Goal: Task Accomplishment & Management: Manage account settings

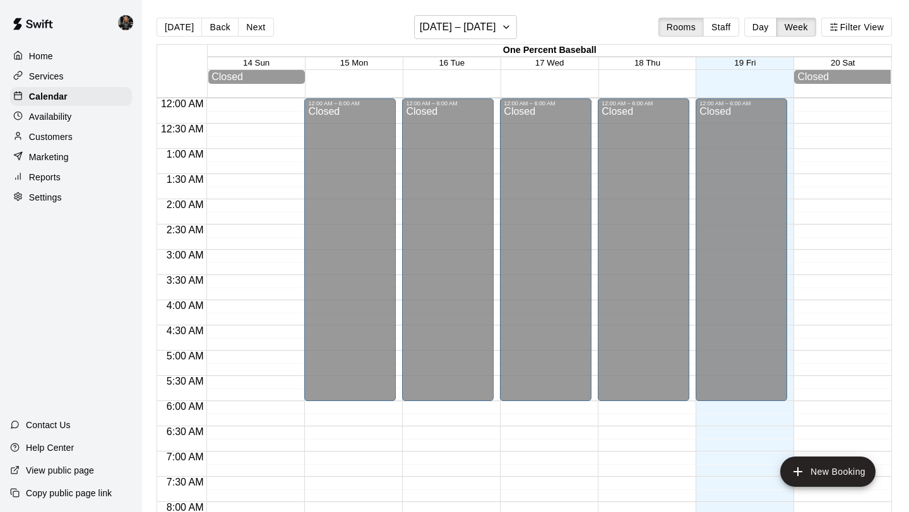
scroll to position [784, 0]
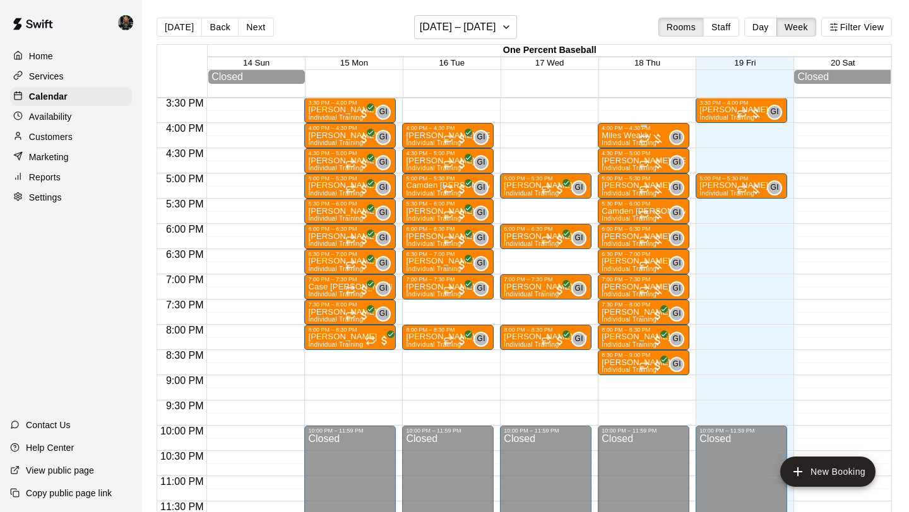
click at [617, 138] on div "Miles Weakly Individual Training" at bounding box center [628, 387] width 55 height 512
click at [611, 179] on img "edit" at bounding box center [615, 174] width 15 height 15
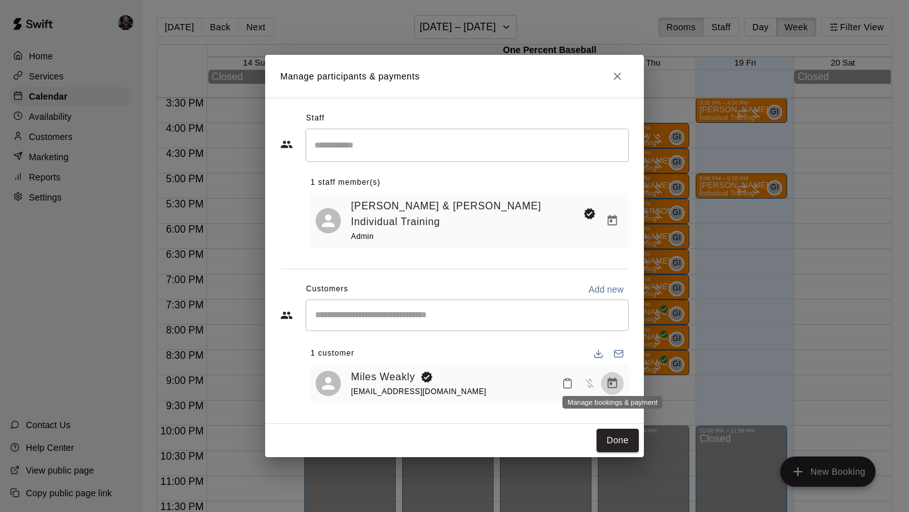
click at [610, 378] on icon "Manage bookings & payment" at bounding box center [612, 383] width 9 height 11
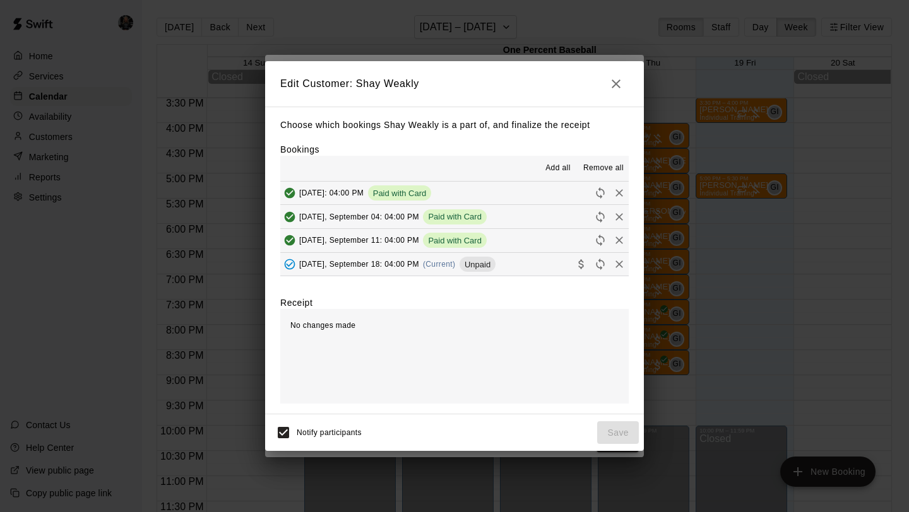
click at [585, 264] on icon "Collect payment" at bounding box center [581, 264] width 13 height 13
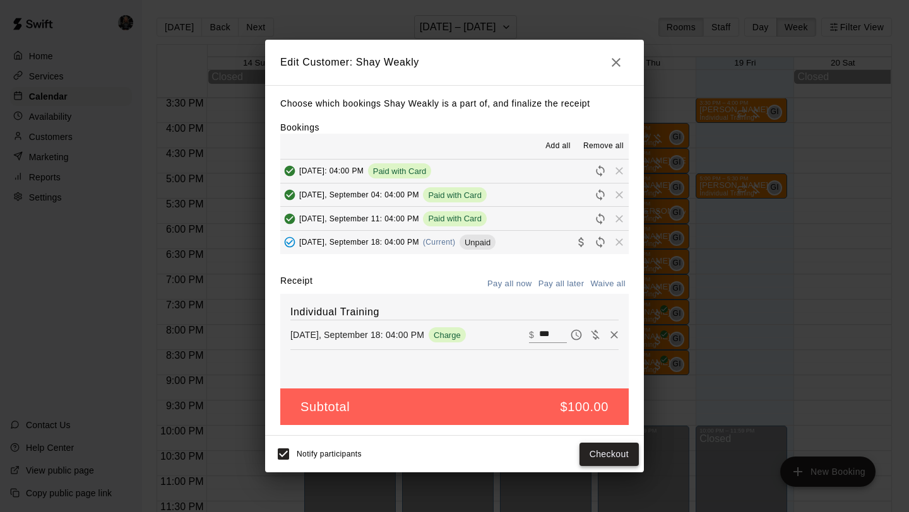
click at [605, 450] on button "Checkout" at bounding box center [608, 454] width 59 height 23
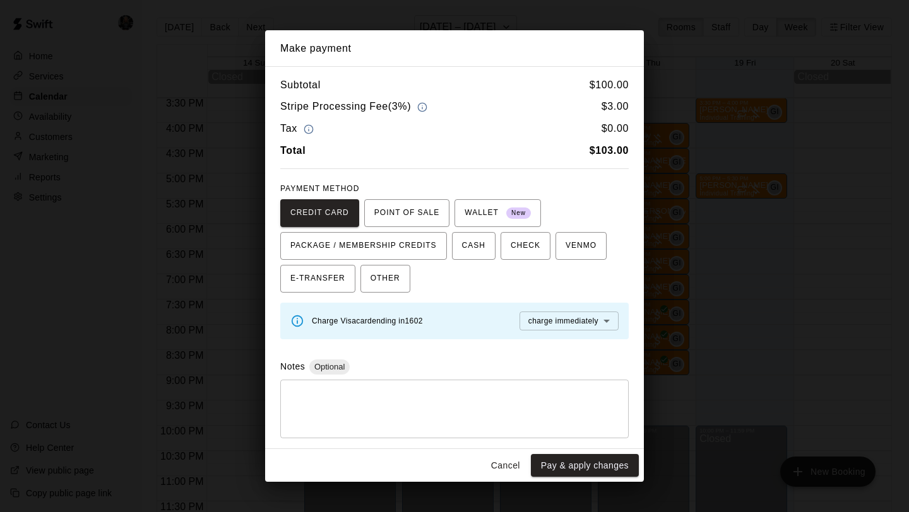
click at [594, 475] on button "Pay & apply changes" at bounding box center [585, 465] width 108 height 23
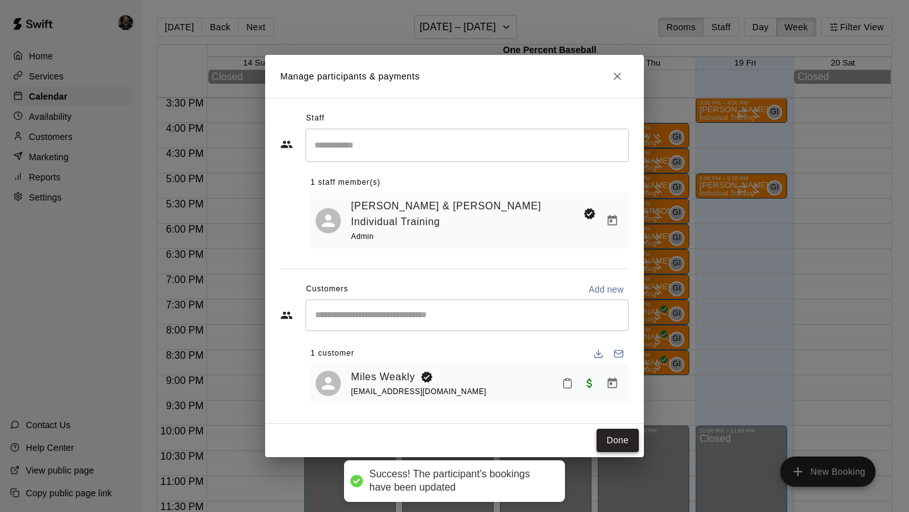
click at [617, 434] on button "Done" at bounding box center [617, 440] width 42 height 23
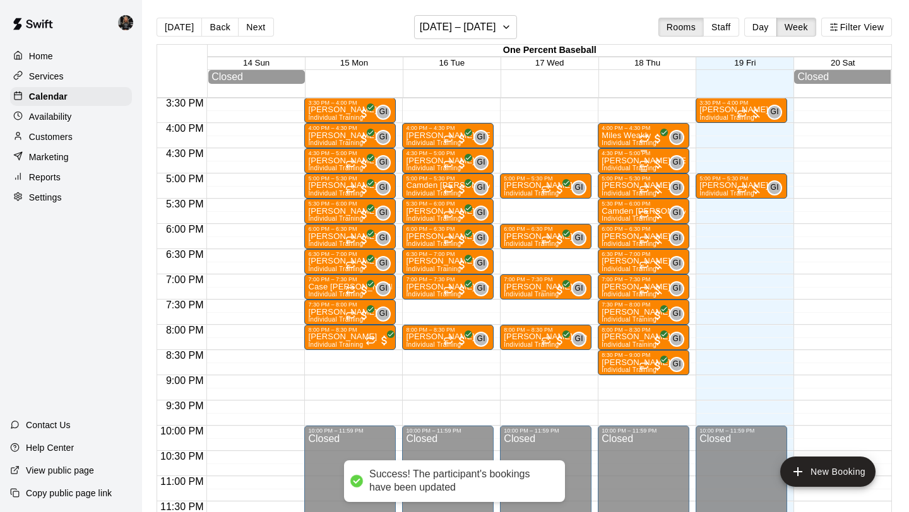
click at [613, 161] on p "[PERSON_NAME] [PERSON_NAME]" at bounding box center [643, 161] width 84 height 0
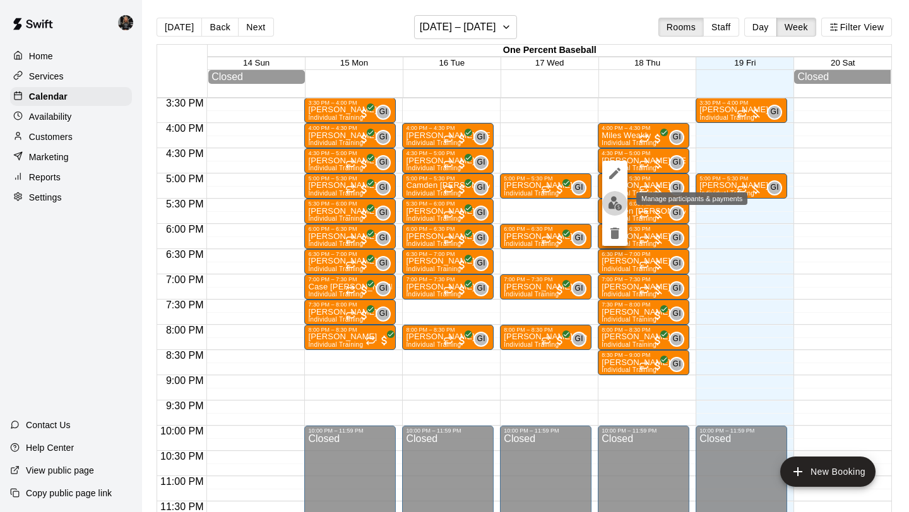
click at [610, 206] on img "edit" at bounding box center [615, 203] width 15 height 15
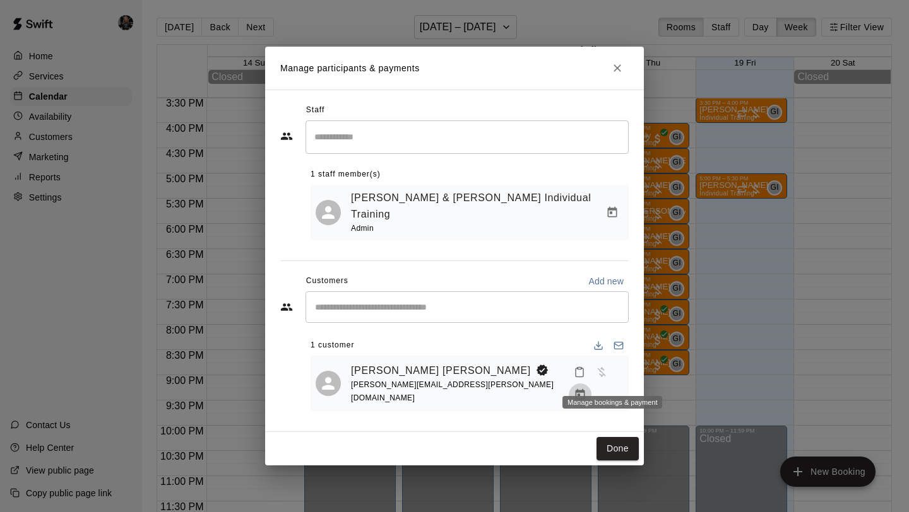
click at [586, 389] on icon "Manage bookings & payment" at bounding box center [580, 395] width 13 height 13
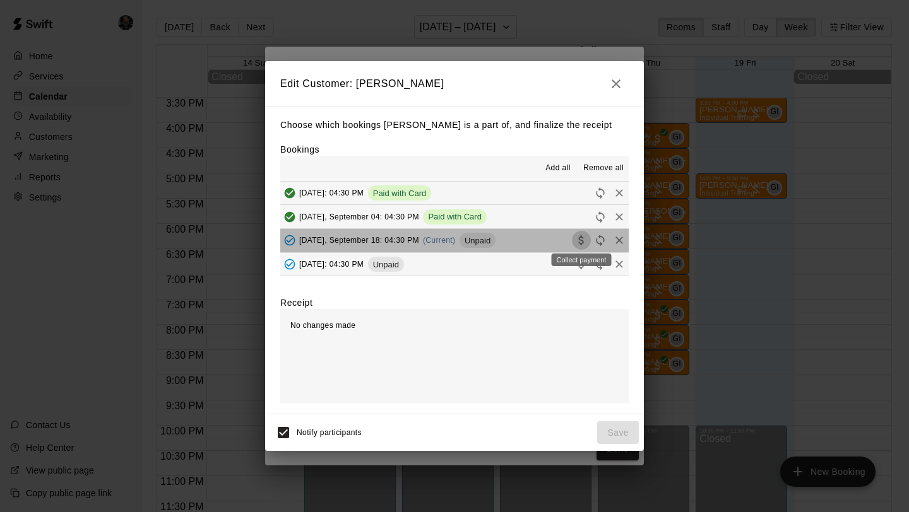
click at [581, 240] on icon "Collect payment" at bounding box center [580, 240] width 5 height 9
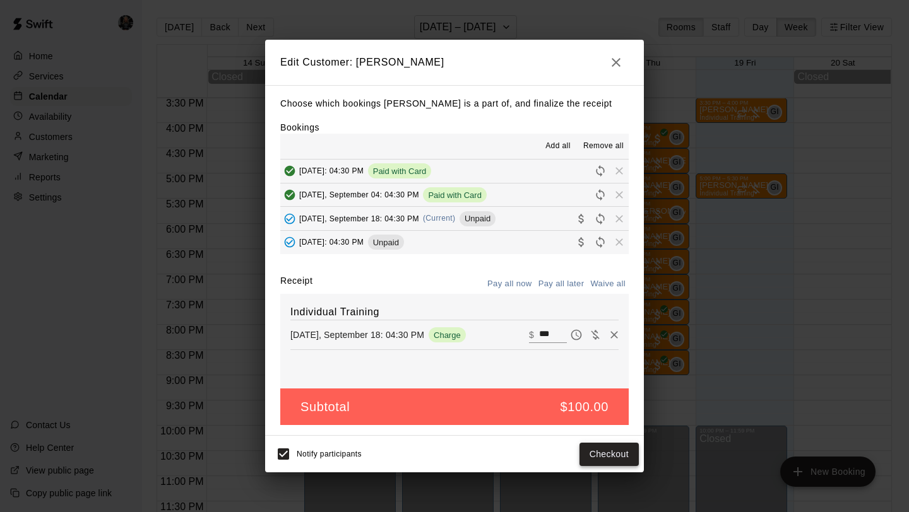
click at [600, 456] on button "Checkout" at bounding box center [608, 454] width 59 height 23
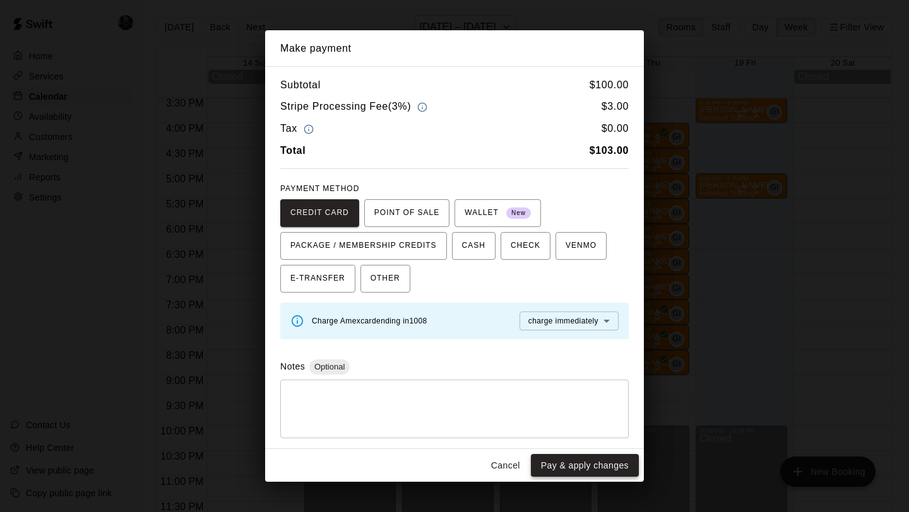
click at [598, 459] on button "Pay & apply changes" at bounding box center [585, 465] width 108 height 23
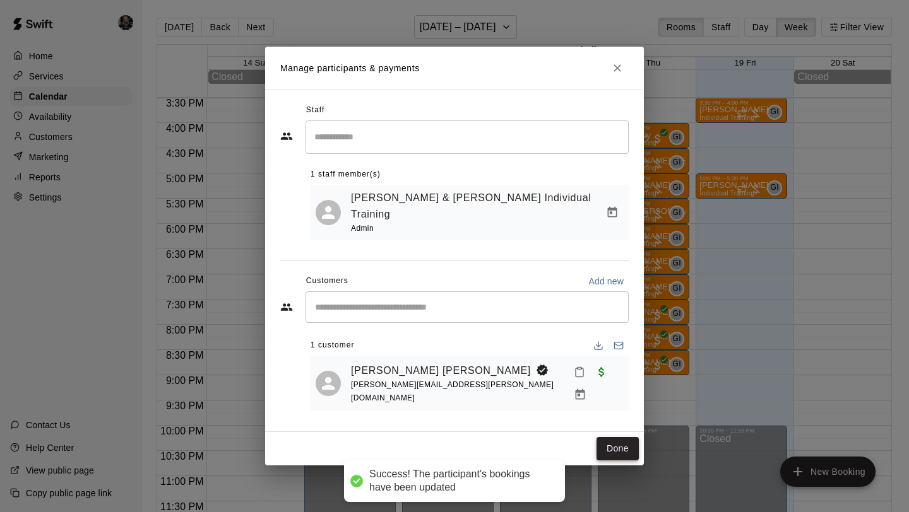
click at [610, 442] on button "Done" at bounding box center [617, 448] width 42 height 23
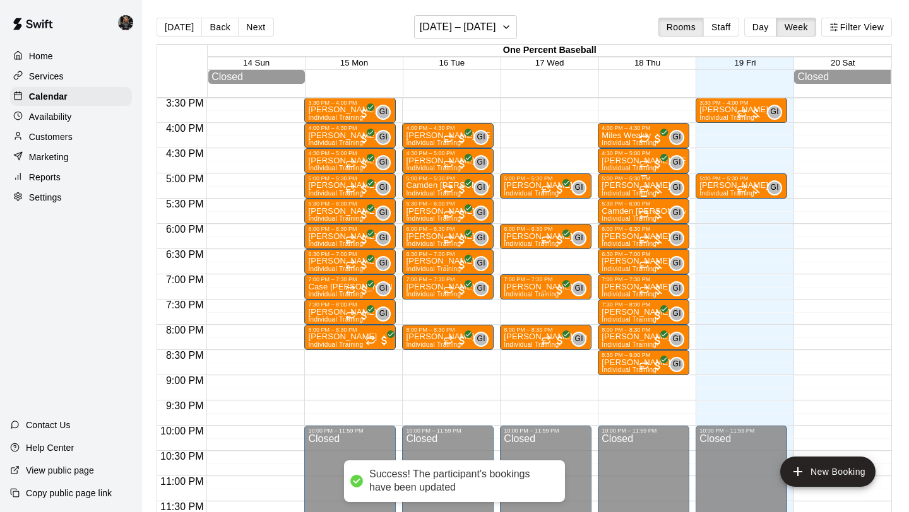
click at [625, 180] on div "5:00 PM – 5:30 PM" at bounding box center [643, 178] width 84 height 6
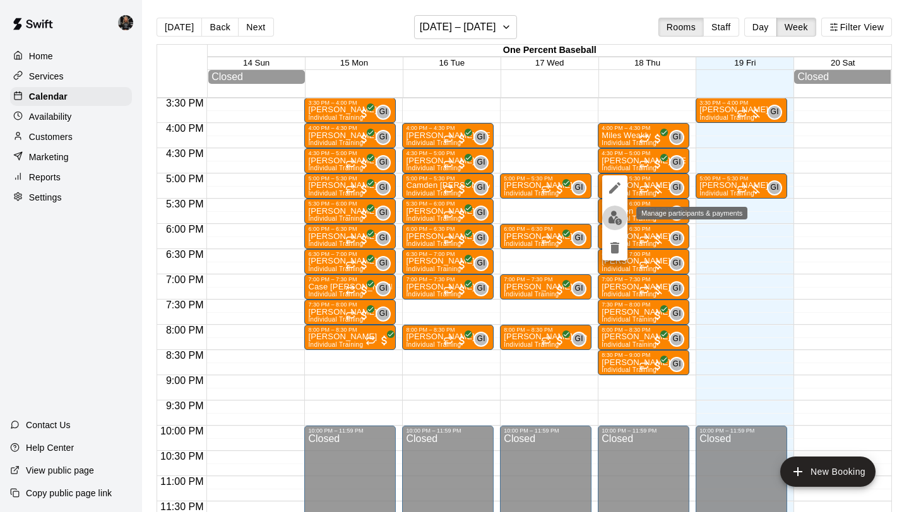
click at [613, 223] on img "edit" at bounding box center [615, 218] width 15 height 15
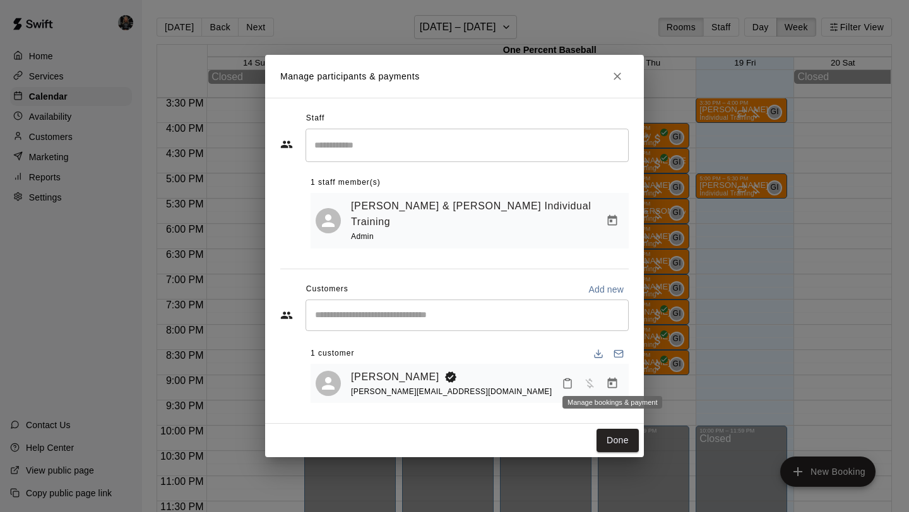
click at [610, 379] on icon "Manage bookings & payment" at bounding box center [612, 383] width 13 height 13
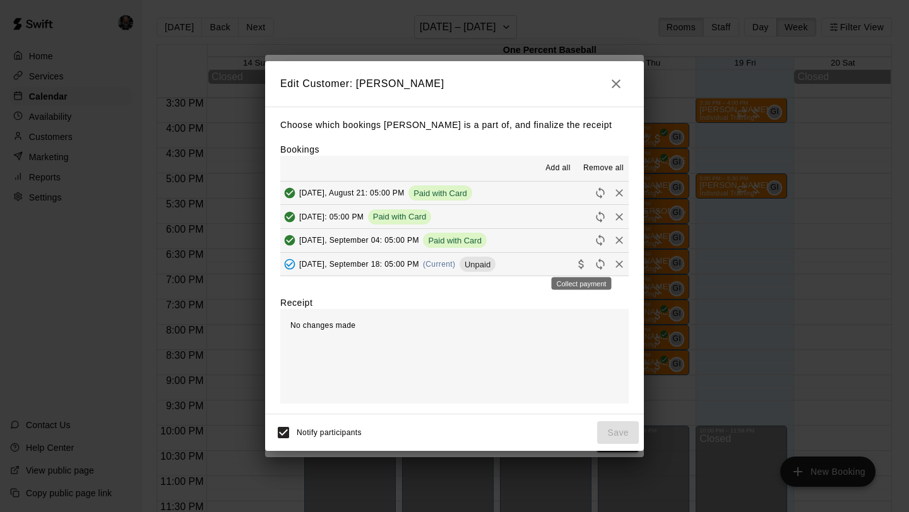
click at [578, 264] on icon "Collect payment" at bounding box center [581, 264] width 13 height 13
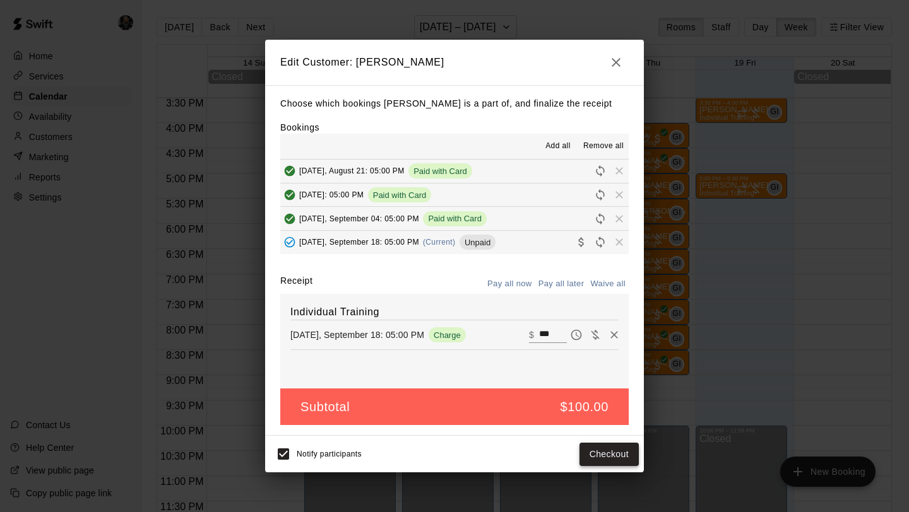
click at [602, 452] on button "Checkout" at bounding box center [608, 454] width 59 height 23
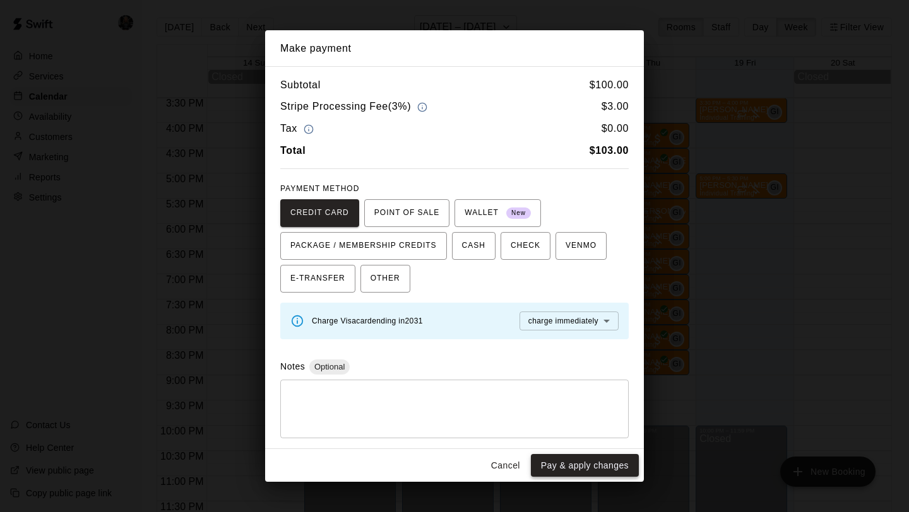
click at [599, 459] on button "Pay & apply changes" at bounding box center [585, 465] width 108 height 23
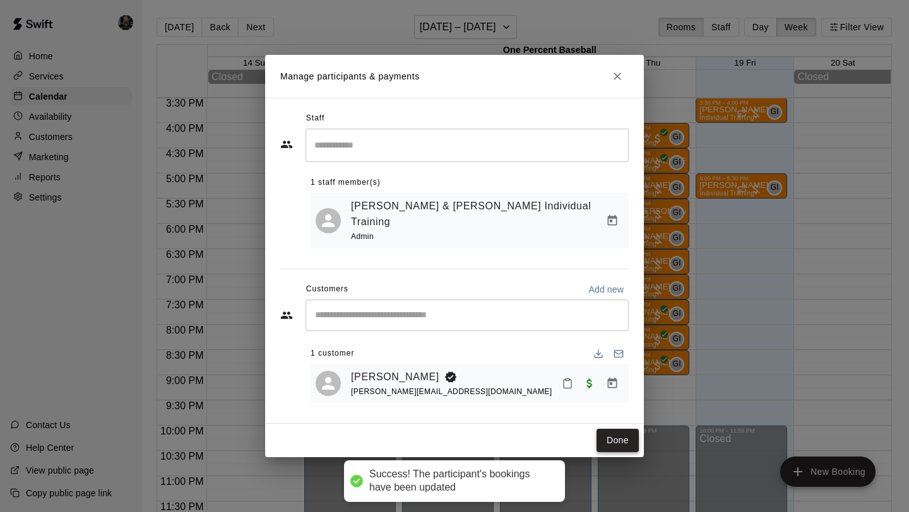
click at [614, 429] on button "Done" at bounding box center [617, 440] width 42 height 23
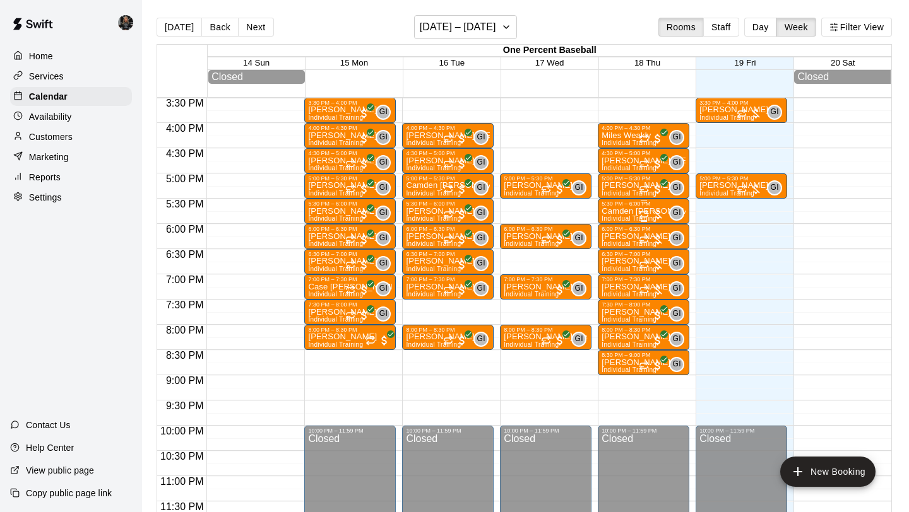
click at [620, 213] on div "Camden [PERSON_NAME] Individual Training" at bounding box center [643, 463] width 84 height 512
click at [612, 251] on img "edit" at bounding box center [615, 250] width 15 height 15
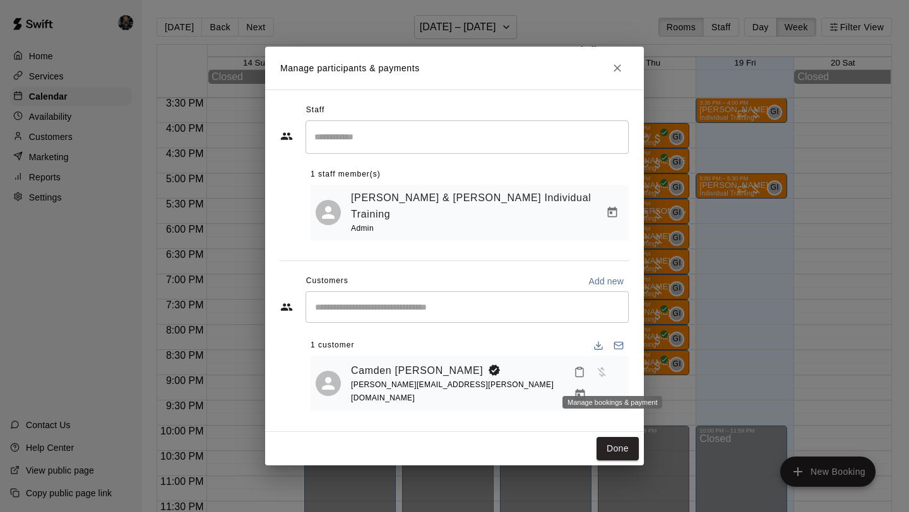
click at [586, 389] on icon "Manage bookings & payment" at bounding box center [580, 395] width 13 height 13
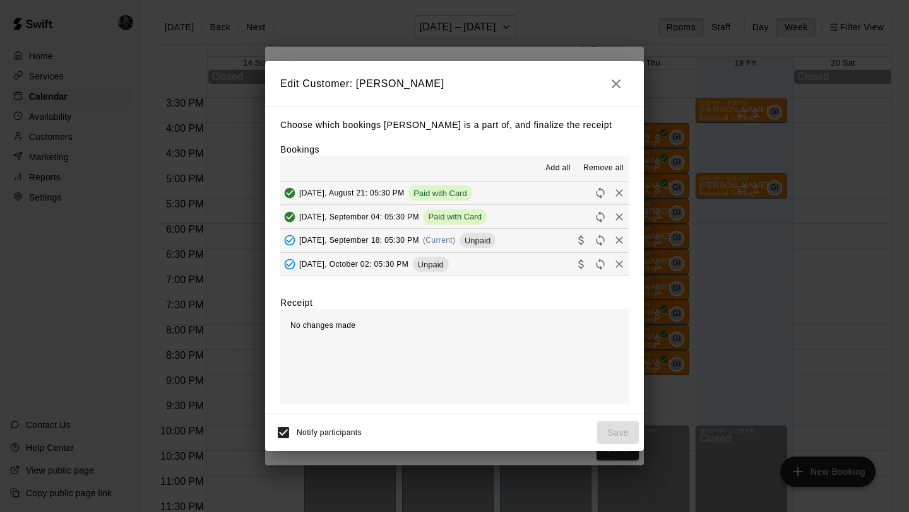
click at [581, 242] on icon "Collect payment" at bounding box center [581, 240] width 13 height 13
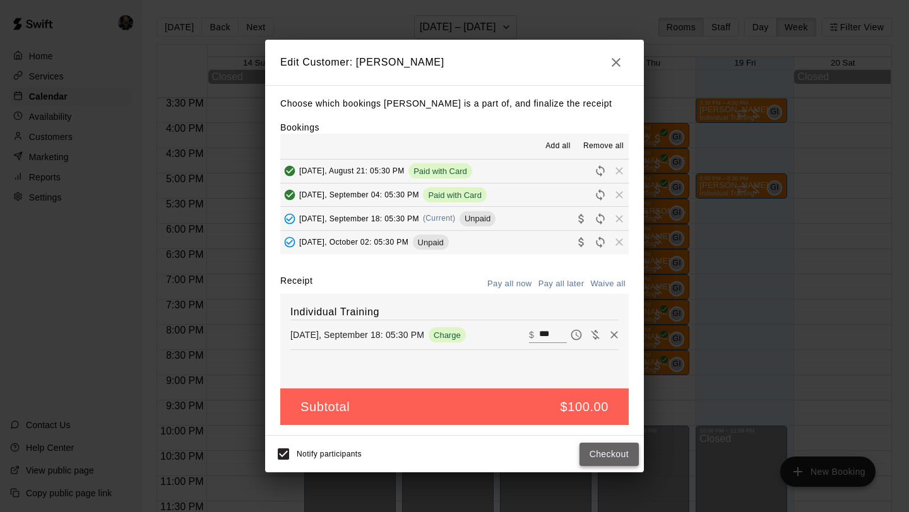
click at [601, 444] on button "Checkout" at bounding box center [608, 454] width 59 height 23
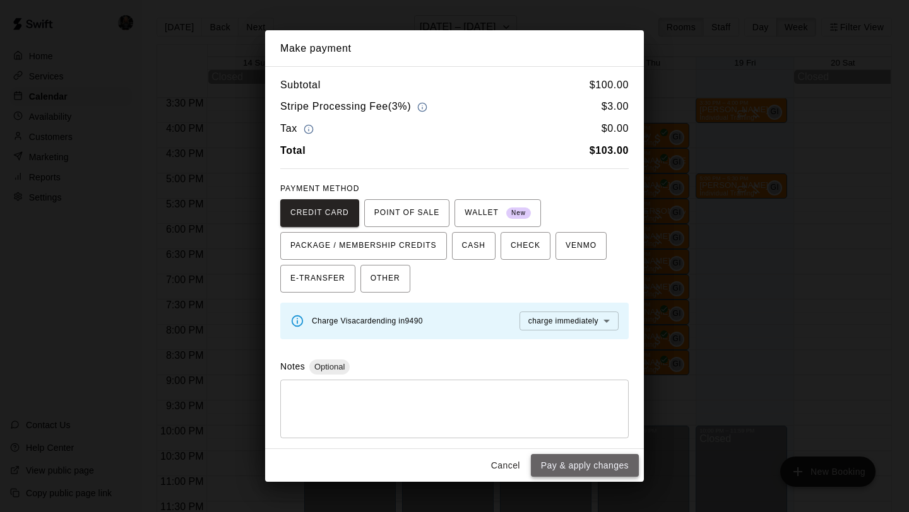
click at [597, 466] on button "Pay & apply changes" at bounding box center [585, 465] width 108 height 23
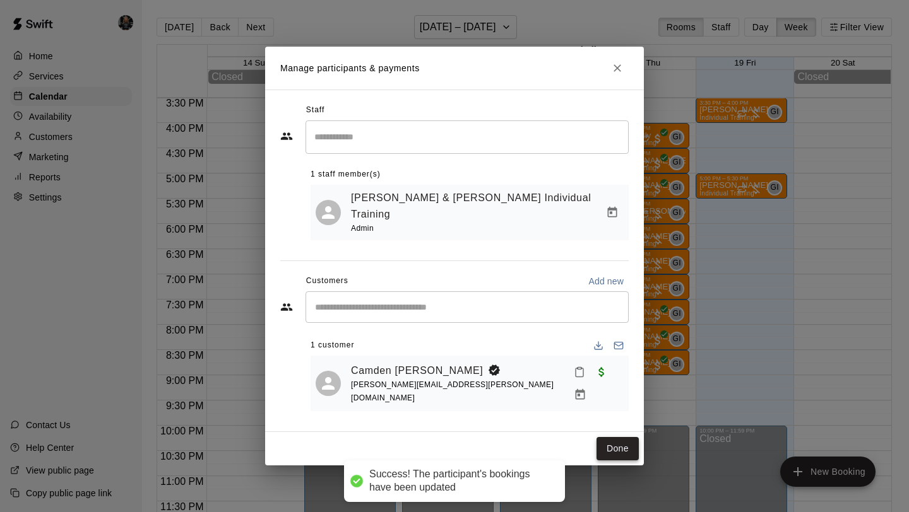
click at [607, 442] on button "Done" at bounding box center [617, 448] width 42 height 23
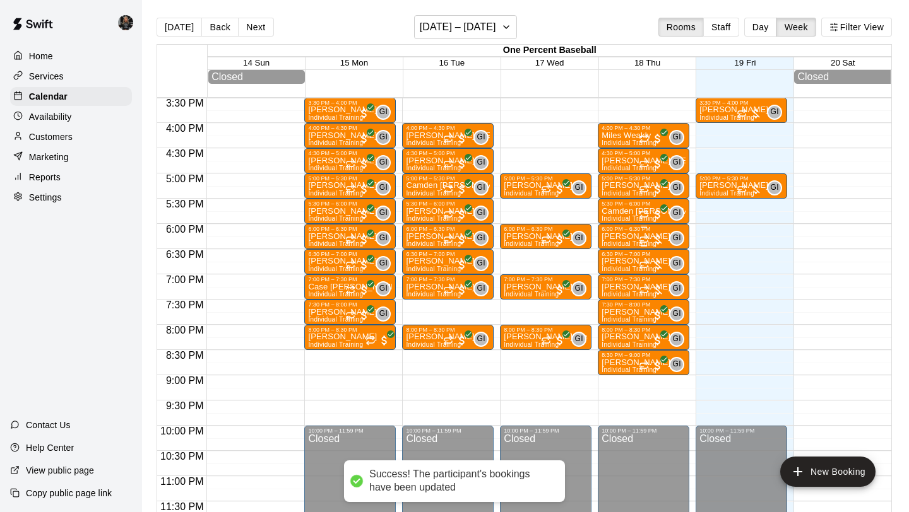
click at [624, 230] on div "6:00 PM – 6:30 PM" at bounding box center [643, 229] width 84 height 6
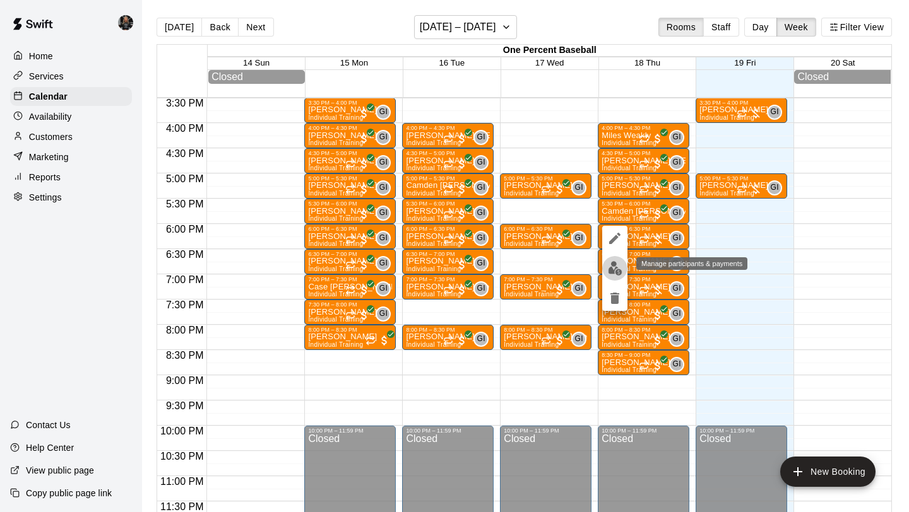
click at [615, 275] on img "edit" at bounding box center [615, 268] width 15 height 15
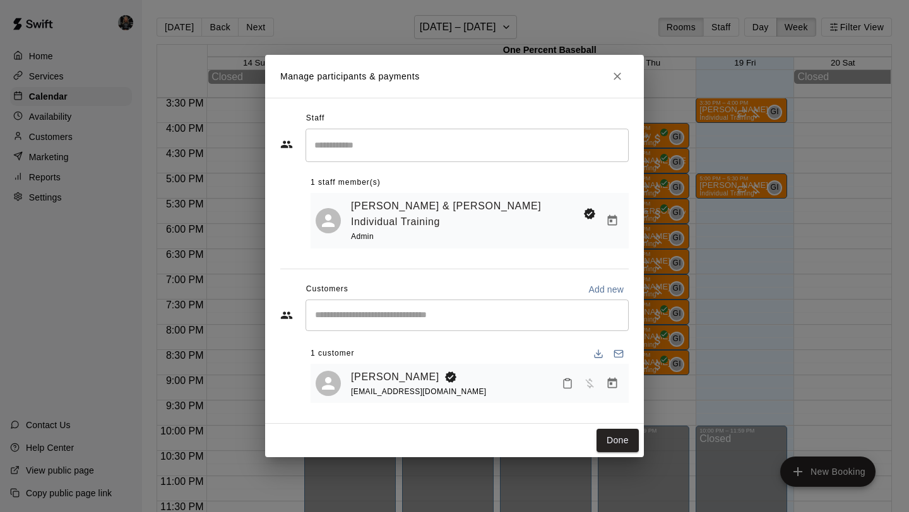
click at [609, 378] on icon "Manage bookings & payment" at bounding box center [612, 383] width 9 height 11
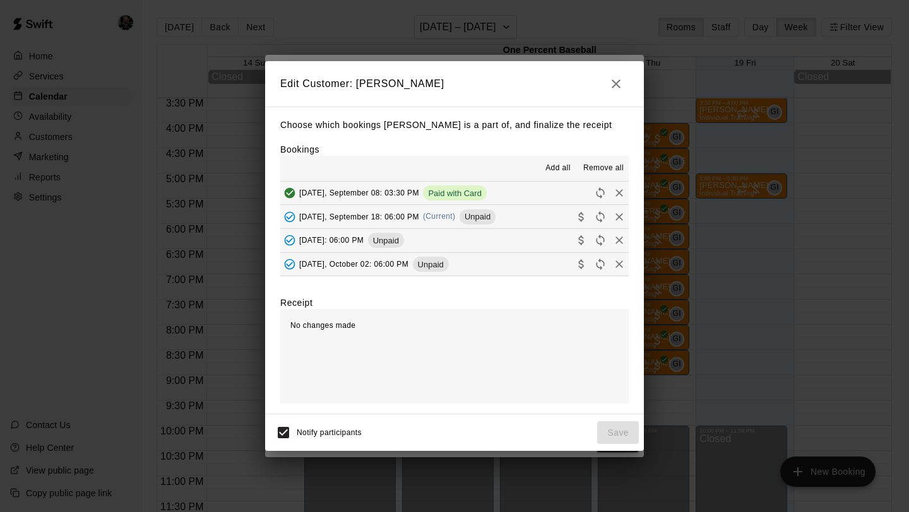
click at [578, 218] on icon "Collect payment" at bounding box center [581, 217] width 13 height 13
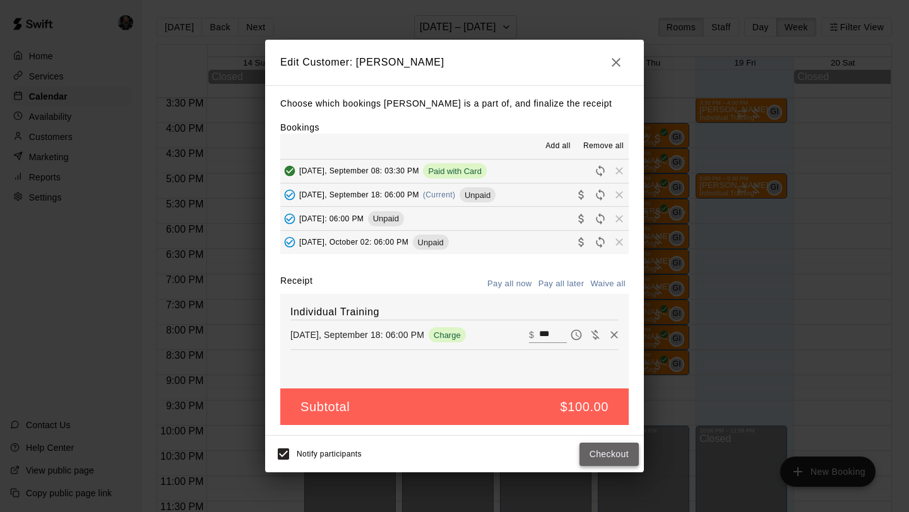
click at [608, 461] on button "Checkout" at bounding box center [608, 454] width 59 height 23
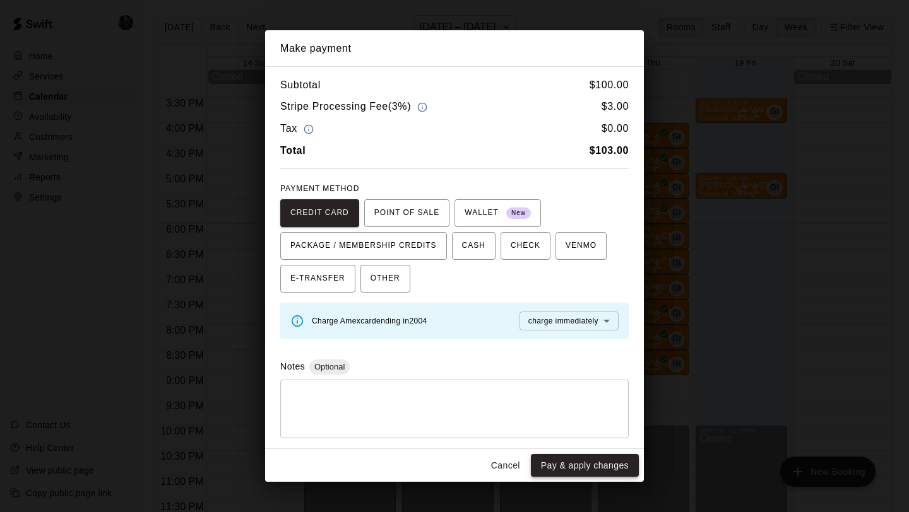
click at [603, 464] on button "Pay & apply changes" at bounding box center [585, 465] width 108 height 23
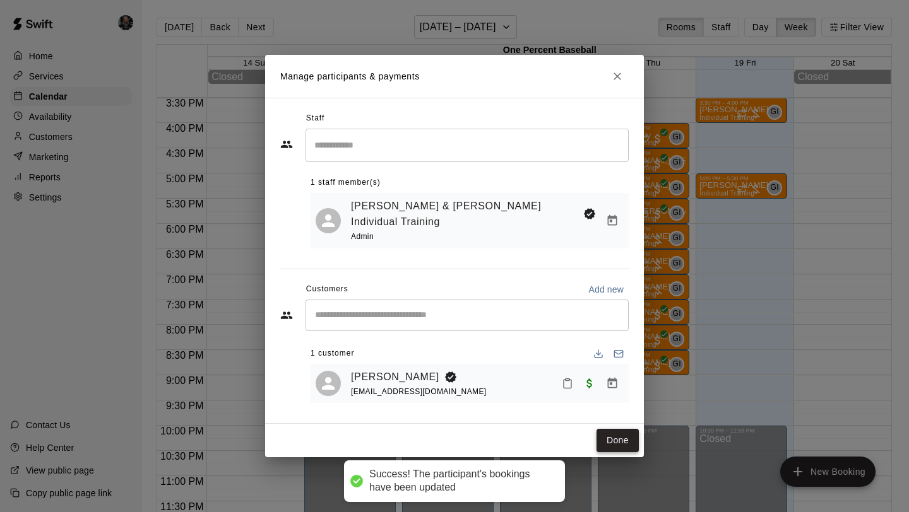
click at [618, 430] on button "Done" at bounding box center [617, 440] width 42 height 23
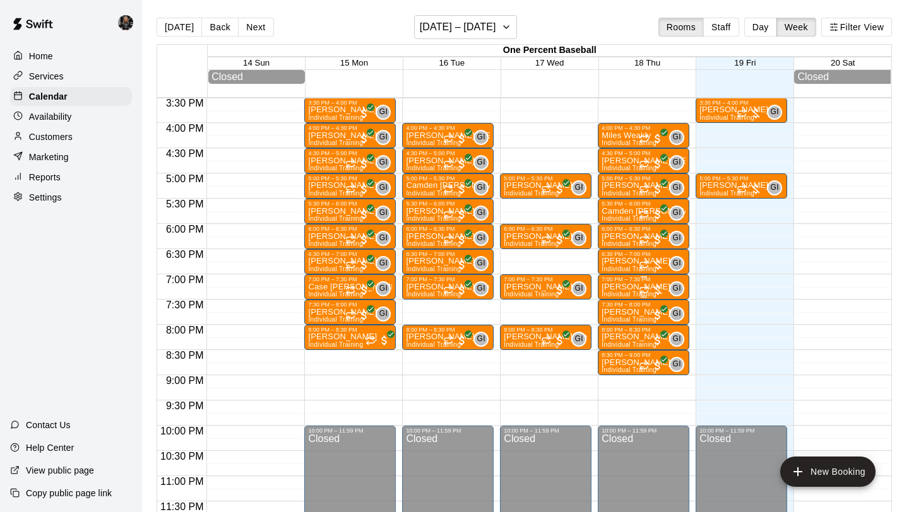
click at [620, 287] on p "[PERSON_NAME]" at bounding box center [635, 287] width 69 height 0
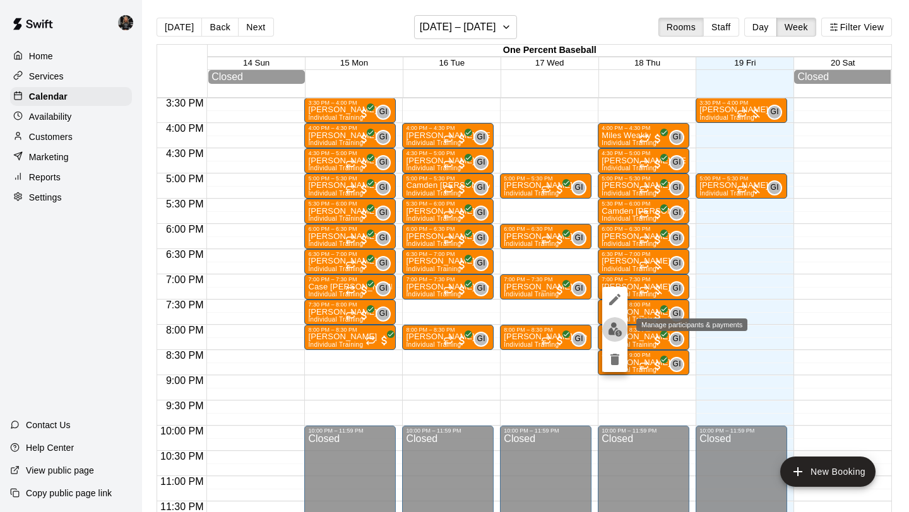
click at [613, 320] on button "edit" at bounding box center [614, 329] width 25 height 25
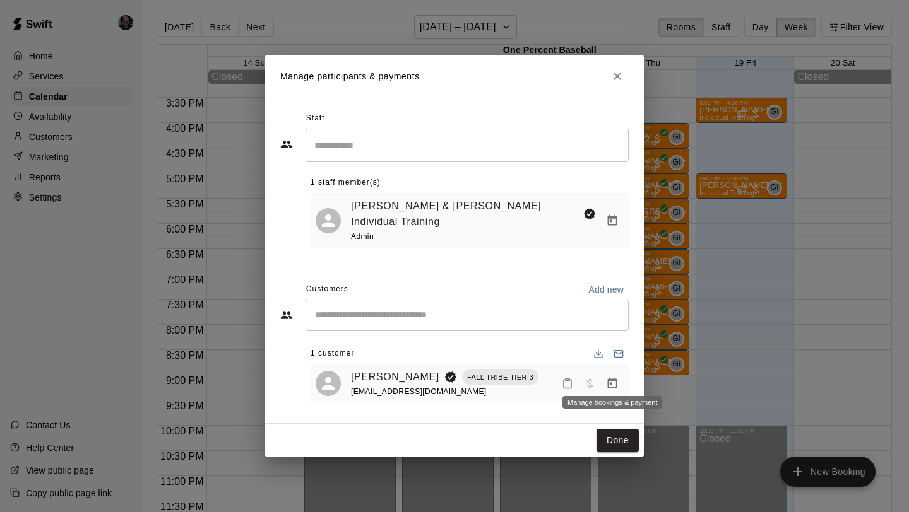
click at [617, 377] on icon "Manage bookings & payment" at bounding box center [612, 383] width 13 height 13
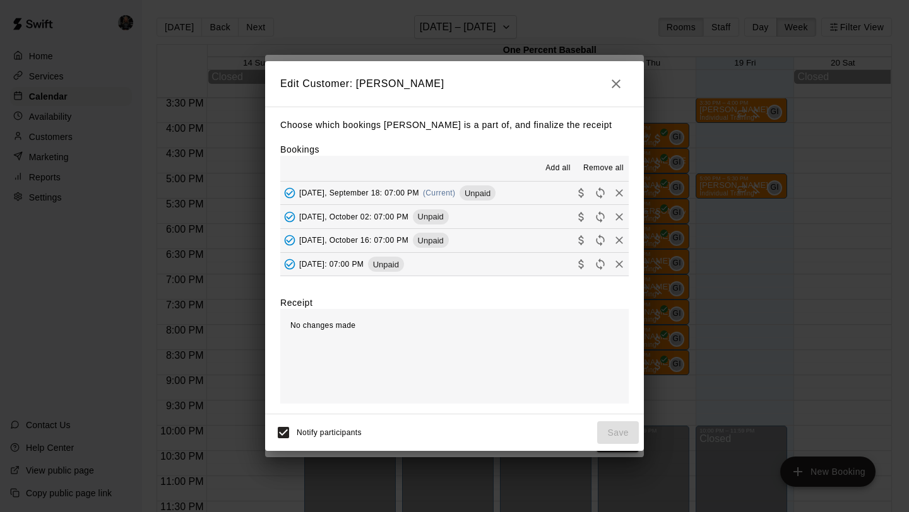
click at [578, 194] on icon "Collect payment" at bounding box center [581, 193] width 13 height 13
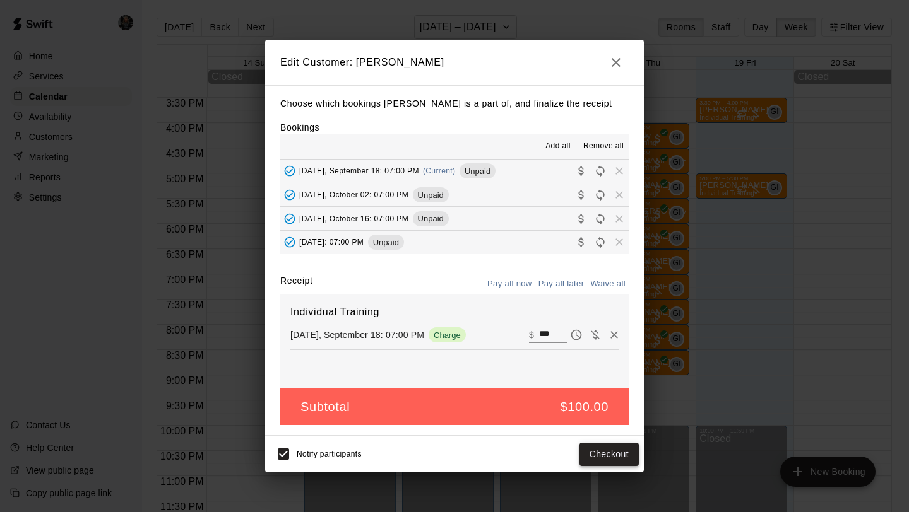
click at [606, 454] on button "Checkout" at bounding box center [608, 454] width 59 height 23
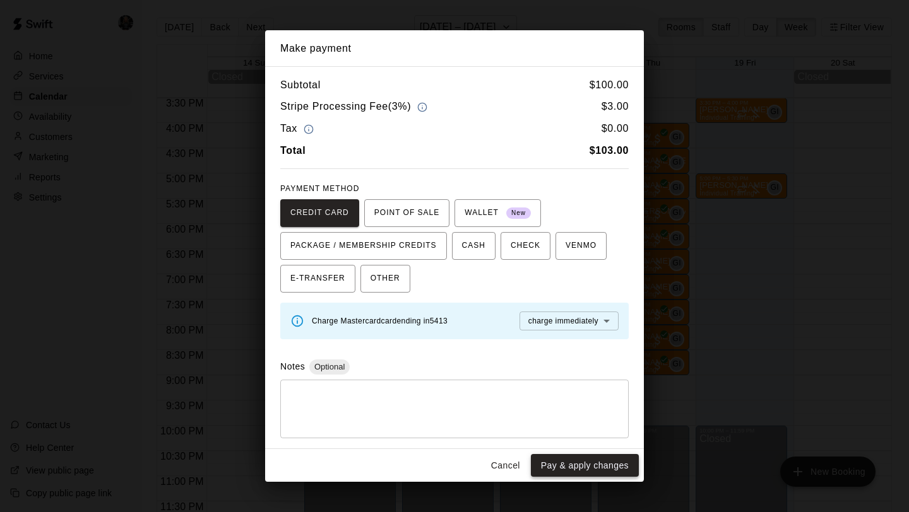
click at [603, 461] on button "Pay & apply changes" at bounding box center [585, 465] width 108 height 23
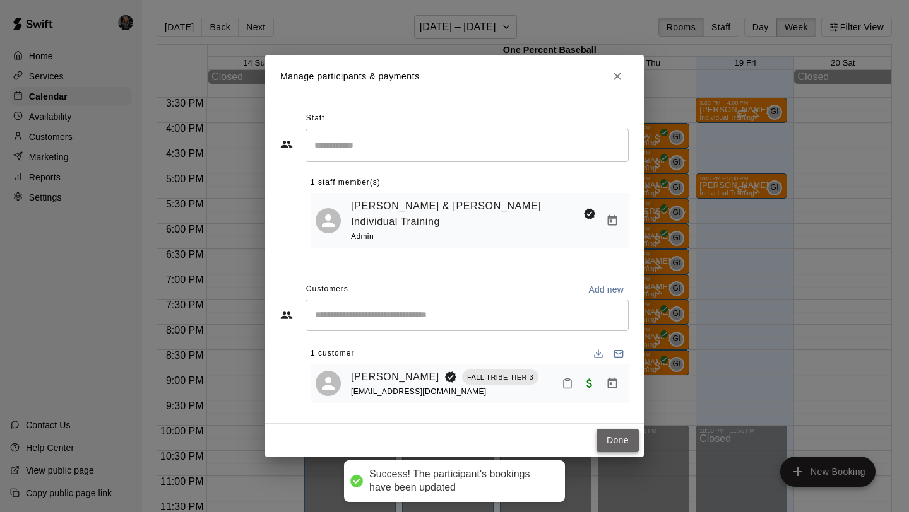
click at [605, 429] on button "Done" at bounding box center [617, 440] width 42 height 23
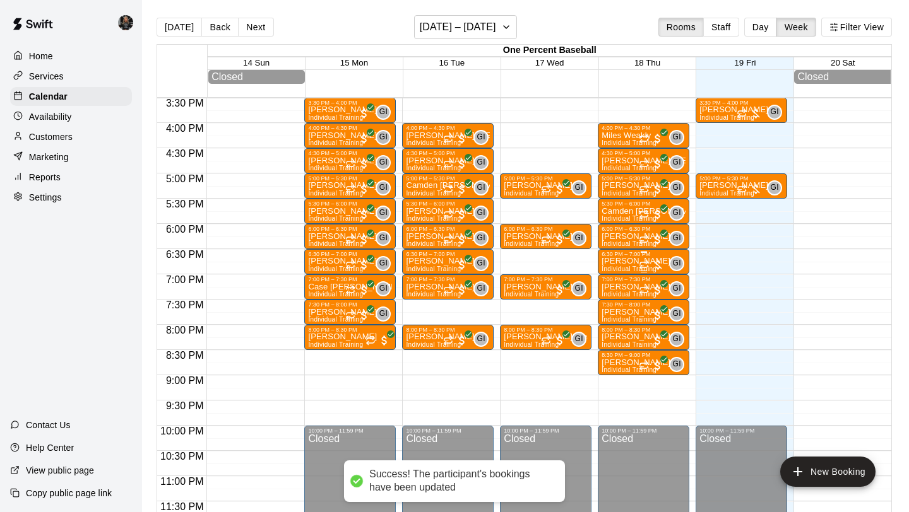
click at [619, 261] on p "[PERSON_NAME]" at bounding box center [635, 261] width 69 height 0
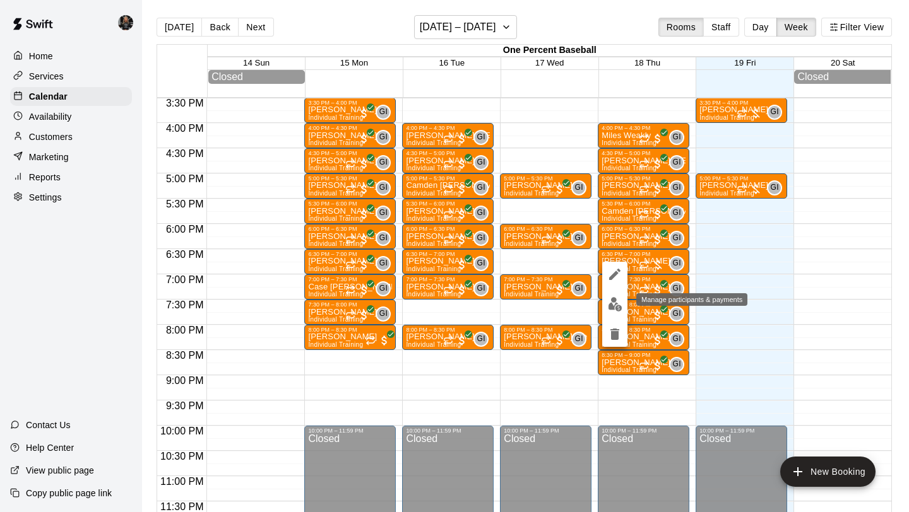
click at [609, 297] on img "edit" at bounding box center [615, 304] width 15 height 15
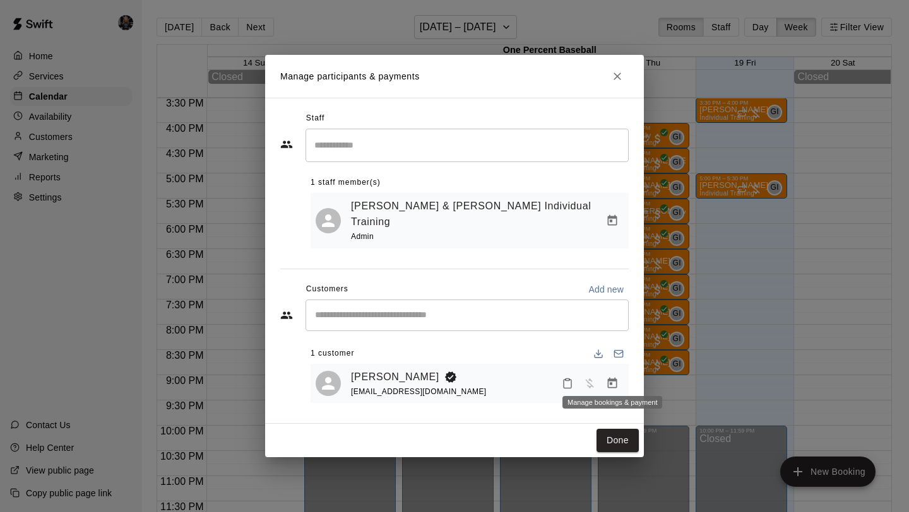
click at [615, 384] on button "Manage bookings & payment" at bounding box center [612, 383] width 23 height 23
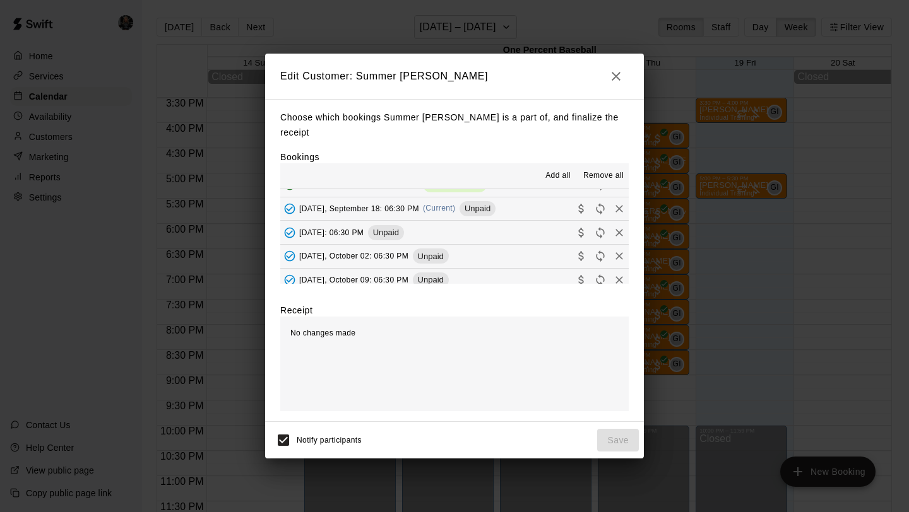
scroll to position [86, 0]
click at [583, 203] on icon "Collect payment" at bounding box center [581, 209] width 13 height 13
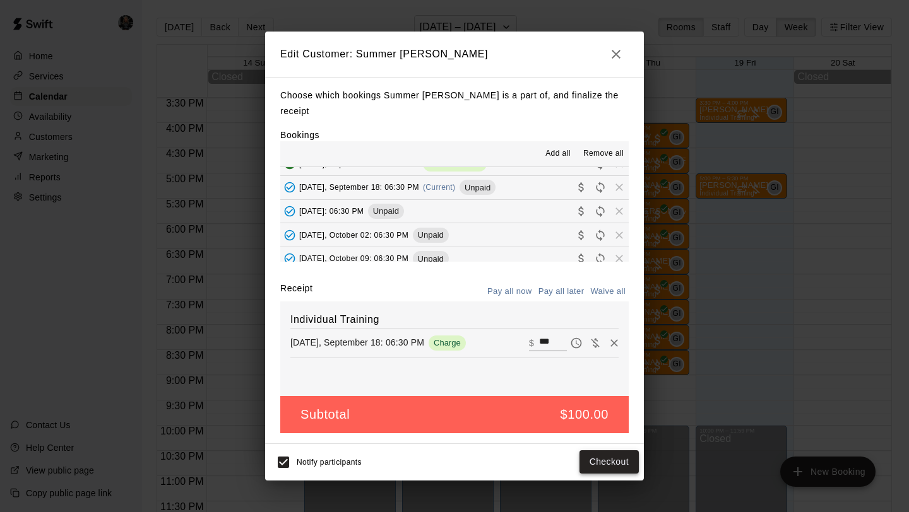
click at [608, 461] on button "Checkout" at bounding box center [608, 462] width 59 height 23
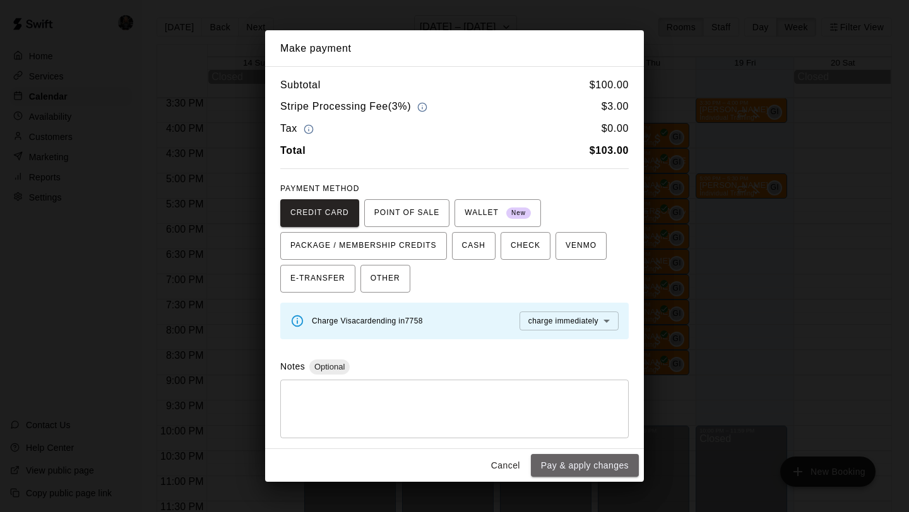
click at [608, 461] on button "Pay & apply changes" at bounding box center [585, 465] width 108 height 23
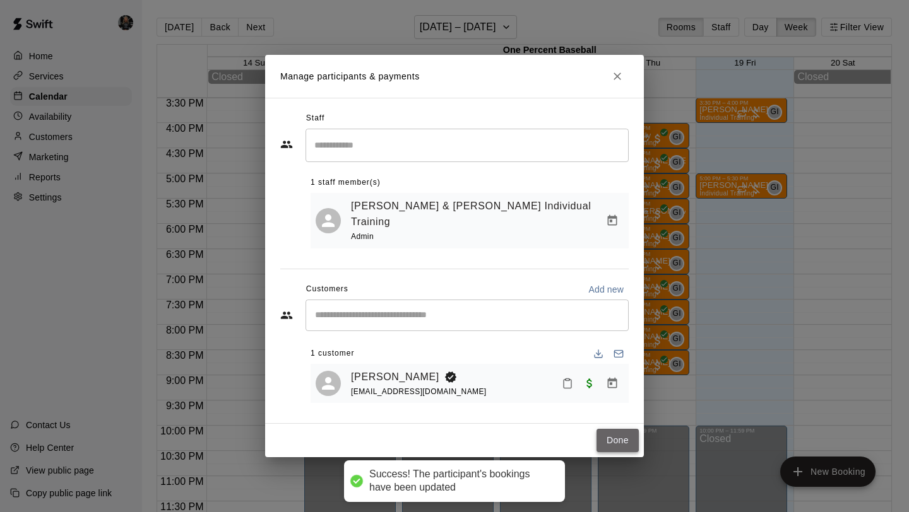
click at [614, 439] on button "Done" at bounding box center [617, 440] width 42 height 23
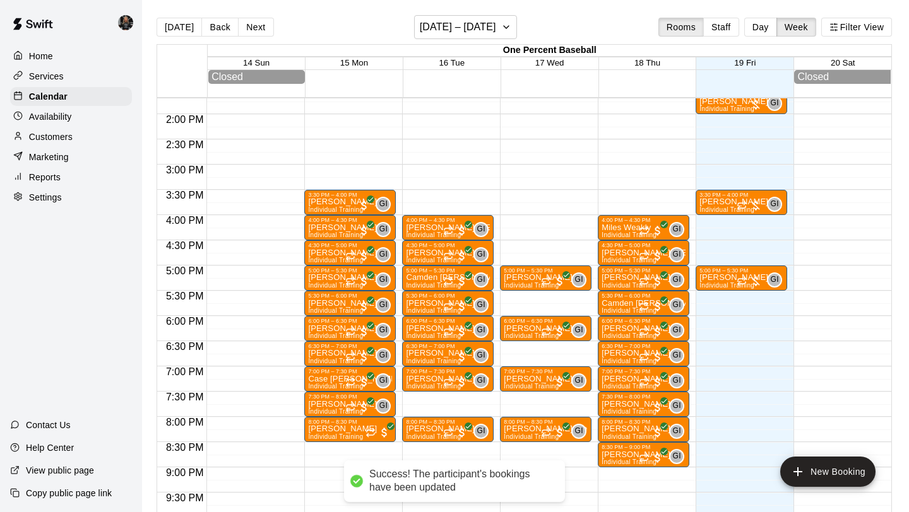
scroll to position [687, 0]
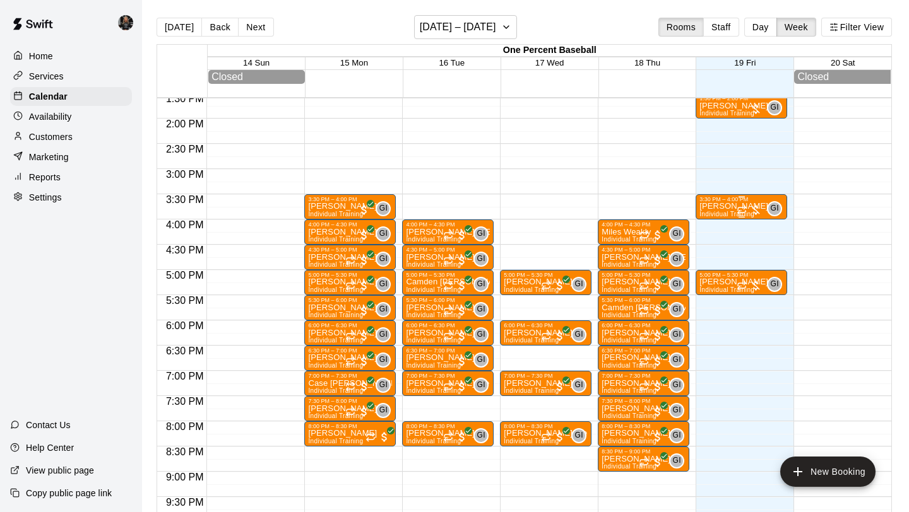
click at [731, 211] on div "[PERSON_NAME] Individual Training" at bounding box center [733, 459] width 69 height 512
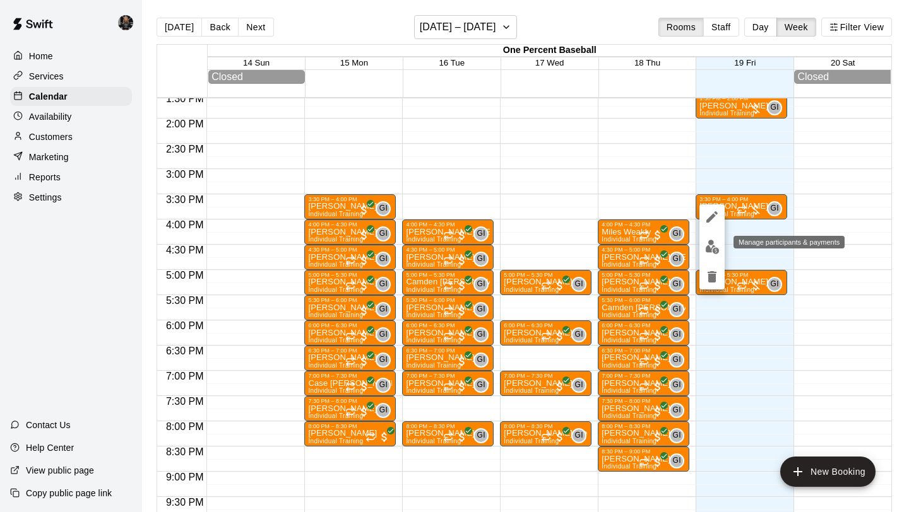
click at [708, 245] on img "edit" at bounding box center [712, 247] width 15 height 15
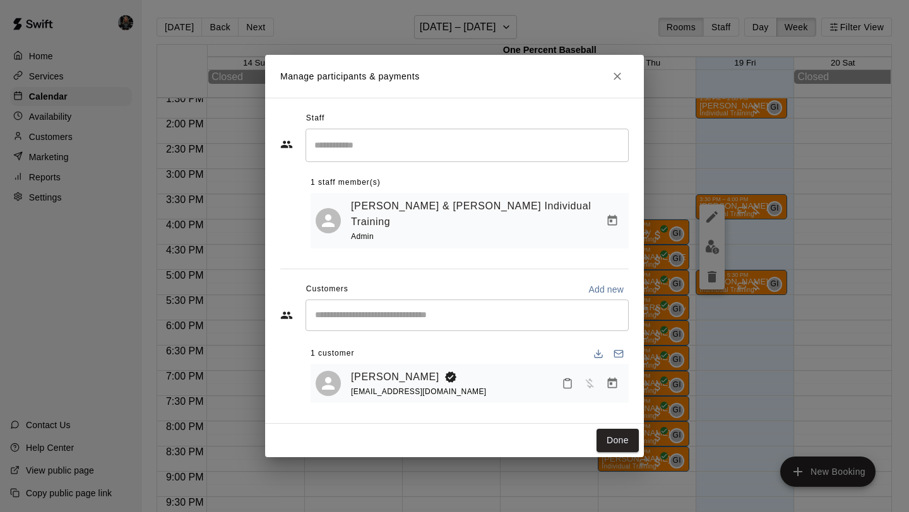
click at [621, 377] on button "Manage bookings & payment" at bounding box center [612, 383] width 23 height 23
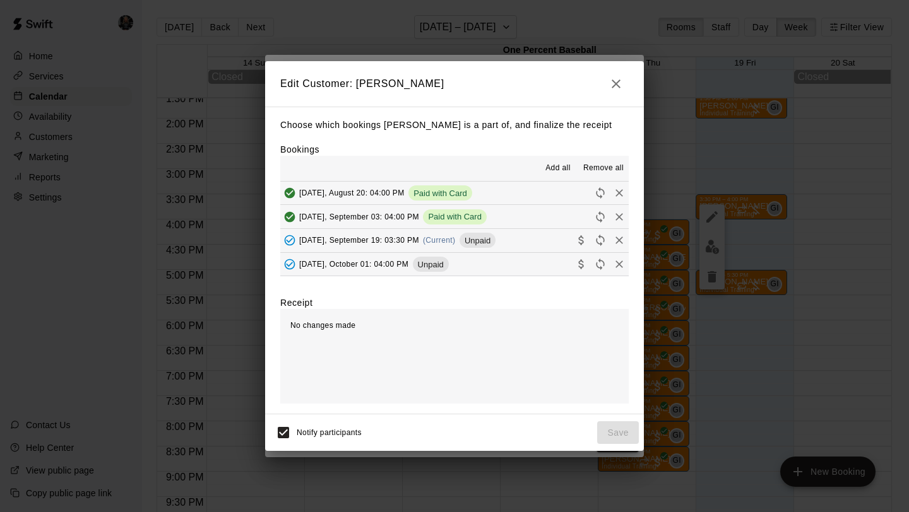
click at [578, 238] on icon "Collect payment" at bounding box center [581, 240] width 13 height 13
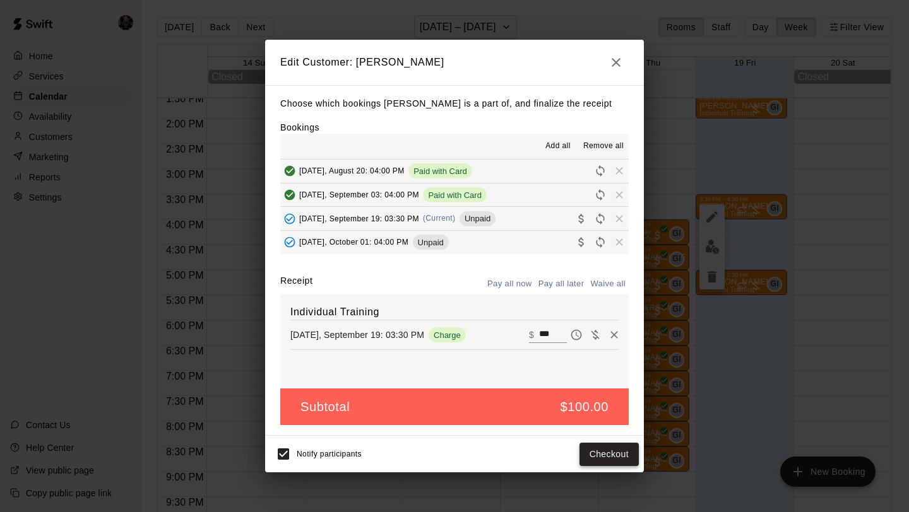
click at [609, 454] on button "Checkout" at bounding box center [608, 454] width 59 height 23
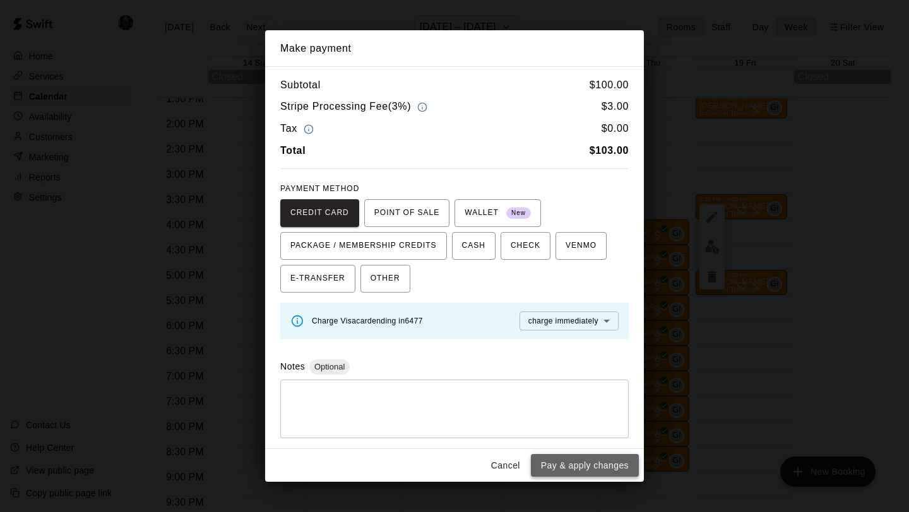
click at [605, 461] on button "Pay & apply changes" at bounding box center [585, 465] width 108 height 23
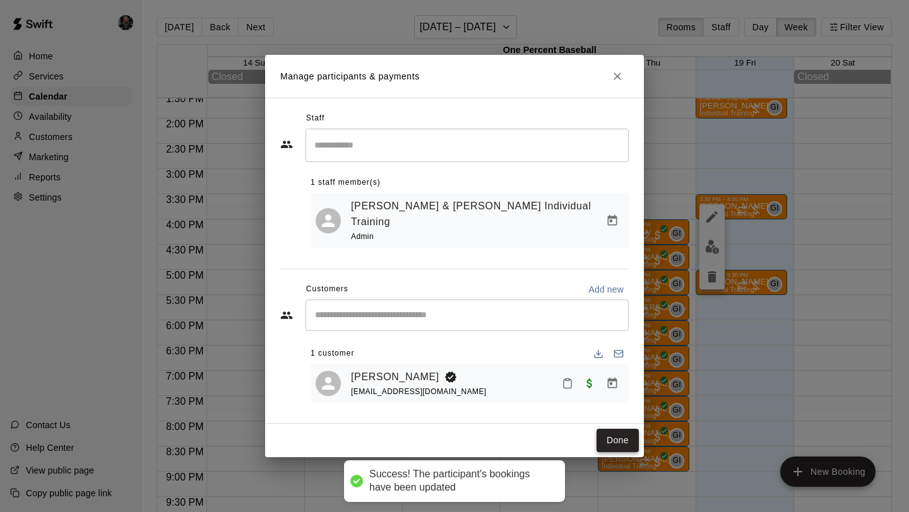
click at [622, 429] on button "Done" at bounding box center [617, 440] width 42 height 23
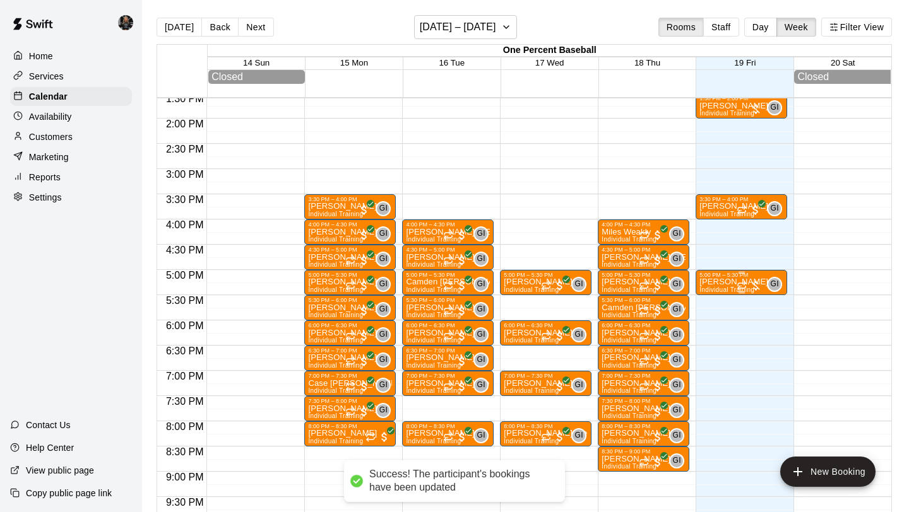
click at [768, 284] on div "GI" at bounding box center [774, 284] width 15 height 15
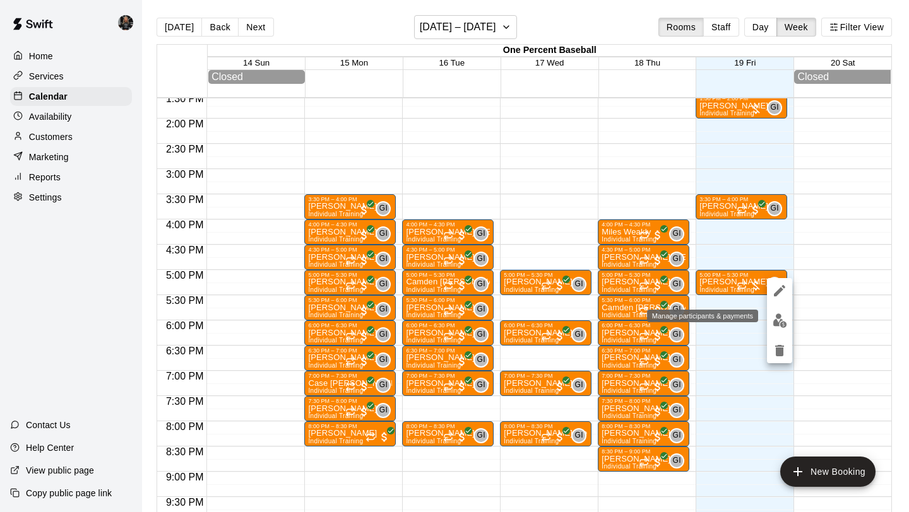
click at [776, 318] on img "edit" at bounding box center [779, 321] width 15 height 15
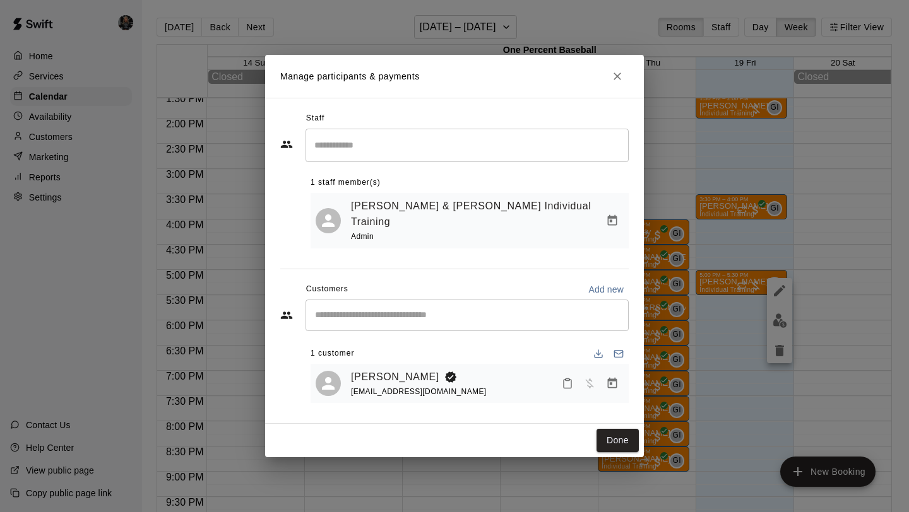
click at [607, 377] on icon "Manage bookings & payment" at bounding box center [612, 383] width 13 height 13
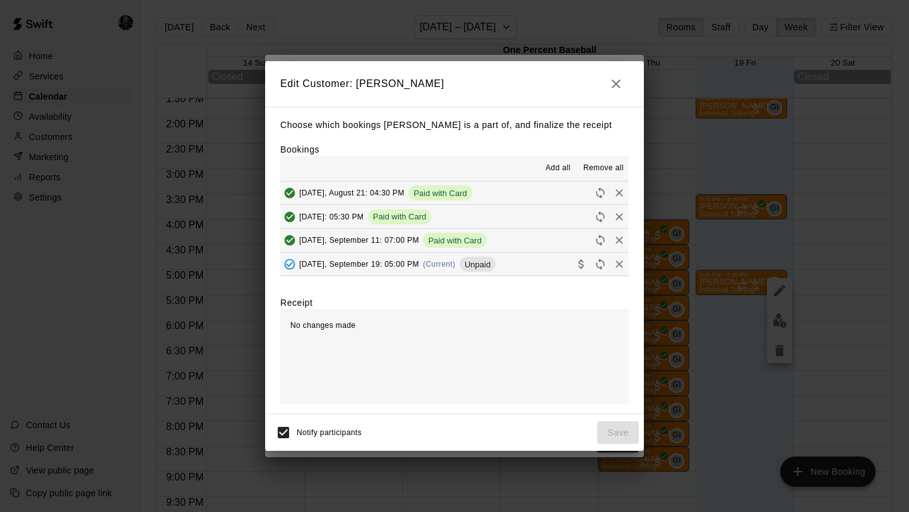
click at [583, 263] on icon "Collect payment" at bounding box center [581, 264] width 13 height 13
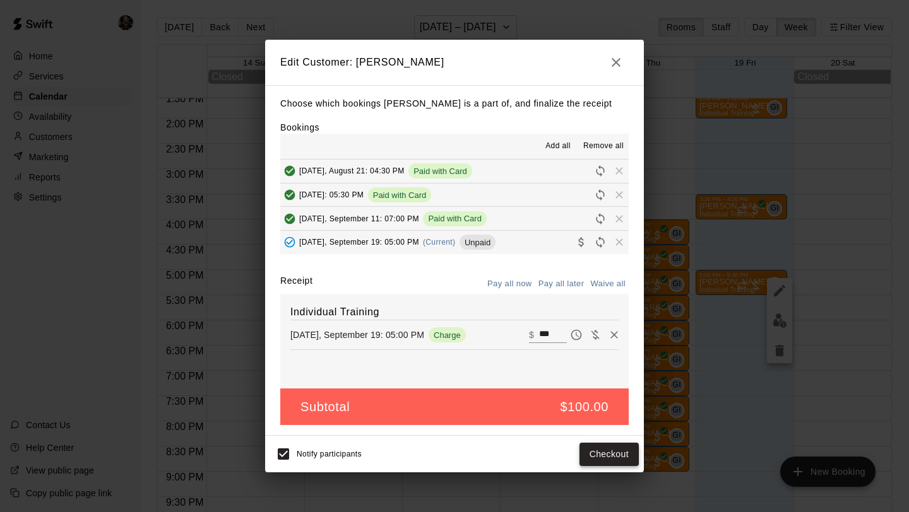
click at [610, 455] on button "Checkout" at bounding box center [608, 454] width 59 height 23
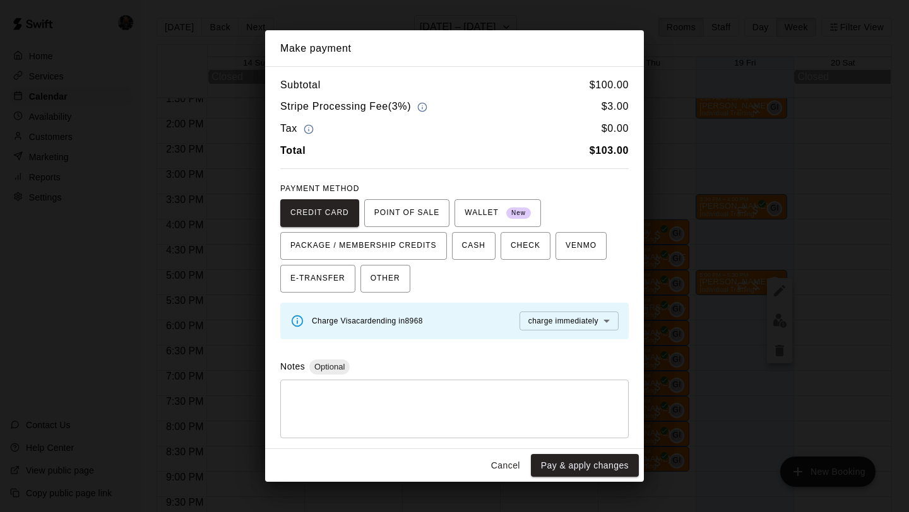
click at [610, 455] on button "Pay & apply changes" at bounding box center [585, 465] width 108 height 23
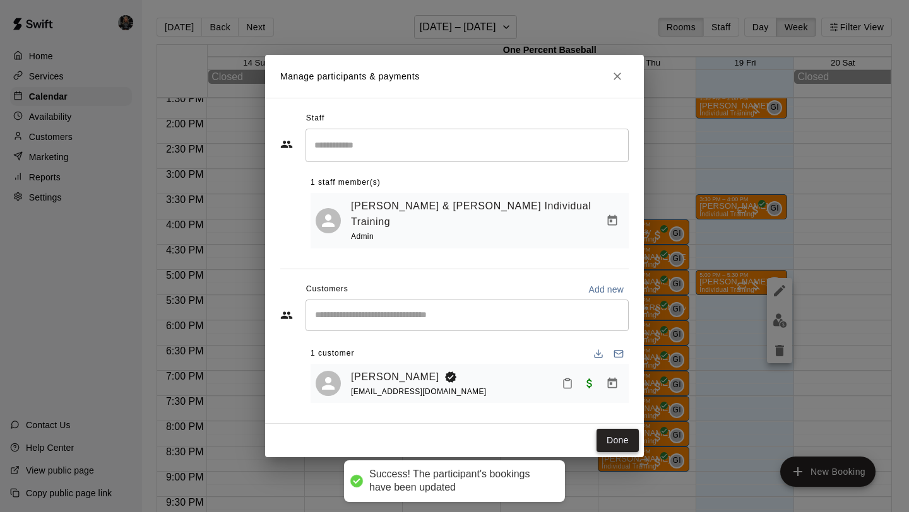
click at [624, 437] on button "Done" at bounding box center [617, 440] width 42 height 23
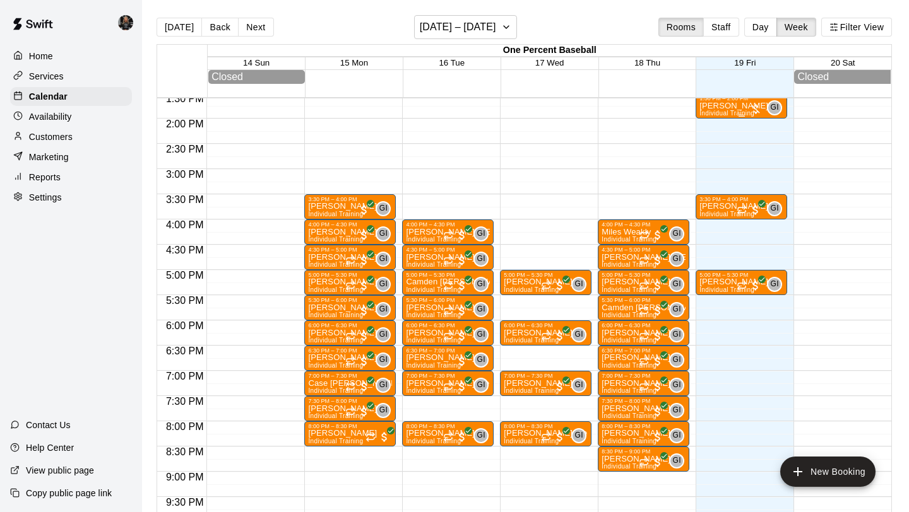
click at [720, 112] on span "Individual Training" at bounding box center [726, 113] width 55 height 7
click at [712, 158] on img "edit" at bounding box center [712, 154] width 15 height 15
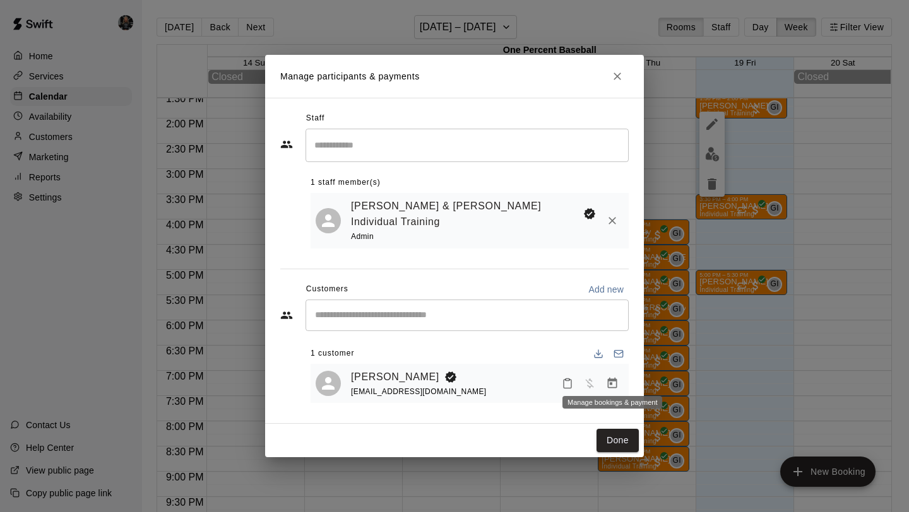
click at [612, 378] on icon "Manage bookings & payment" at bounding box center [612, 383] width 9 height 11
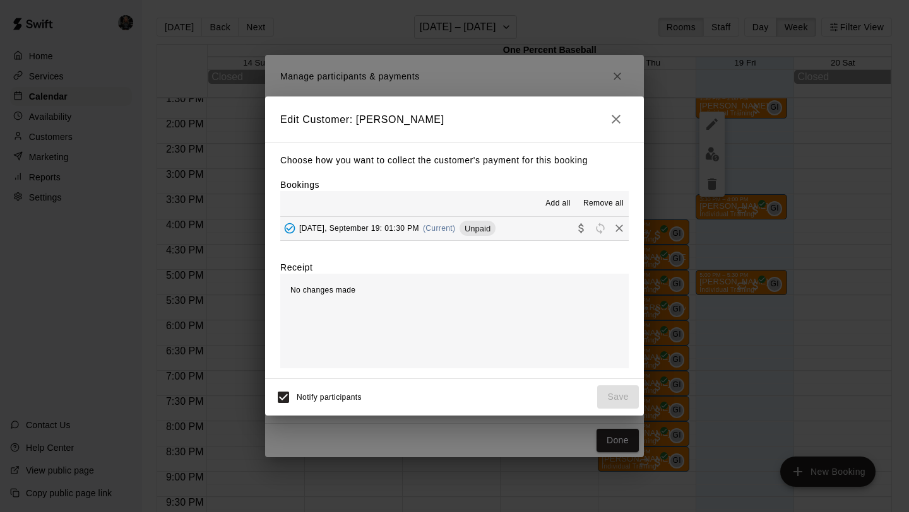
click at [585, 228] on icon "Collect payment" at bounding box center [581, 228] width 13 height 13
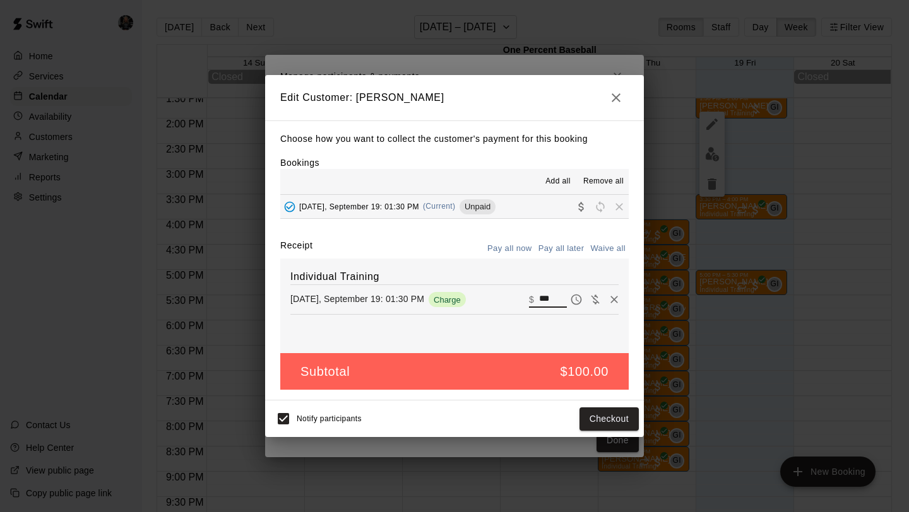
click at [557, 299] on input "***" at bounding box center [553, 300] width 28 height 16
type input "*"
type input "**"
click at [595, 417] on button "Checkout" at bounding box center [608, 419] width 59 height 23
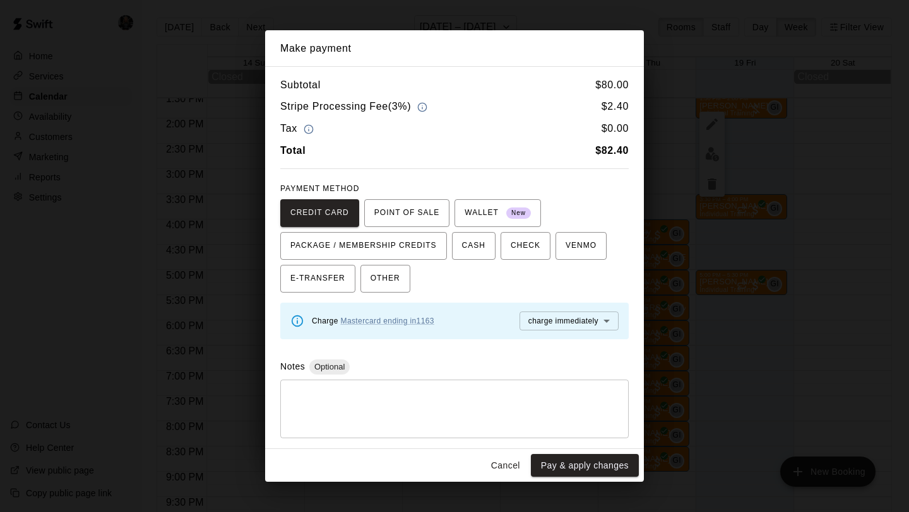
click at [594, 466] on button "Pay & apply changes" at bounding box center [585, 465] width 108 height 23
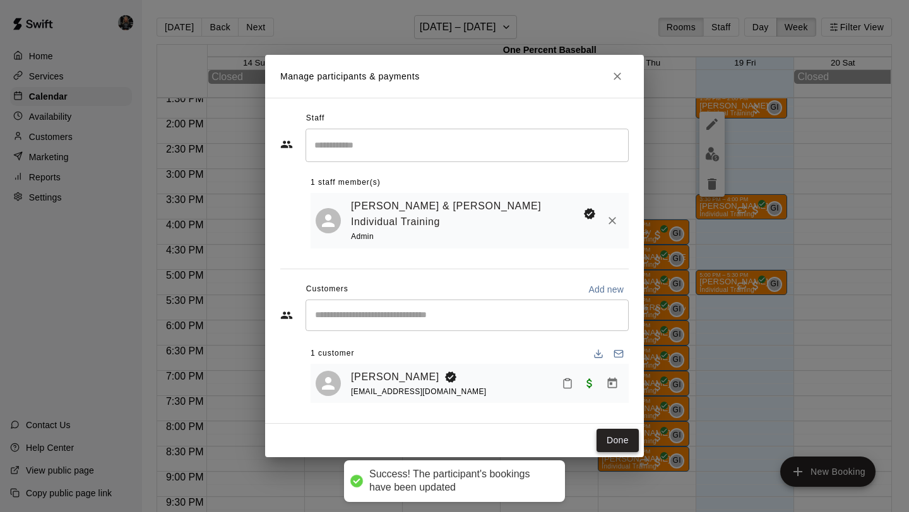
click at [609, 434] on button "Done" at bounding box center [617, 440] width 42 height 23
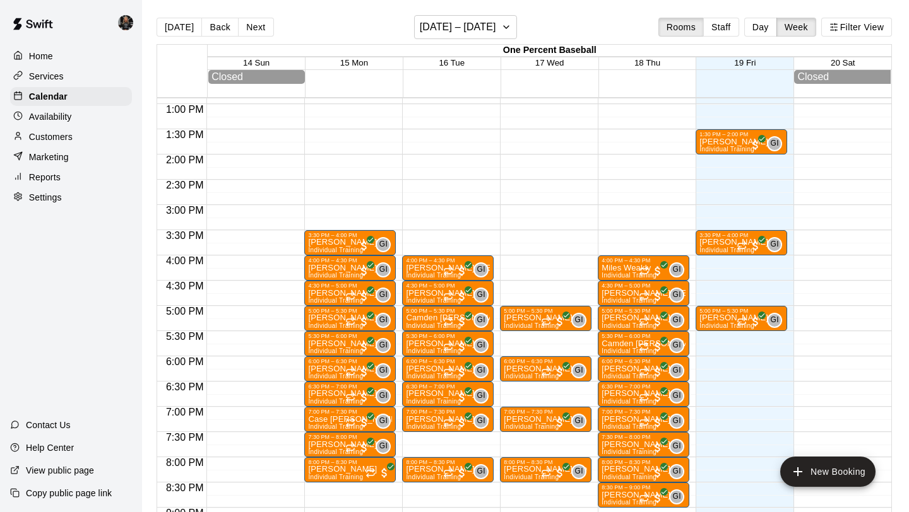
scroll to position [644, 0]
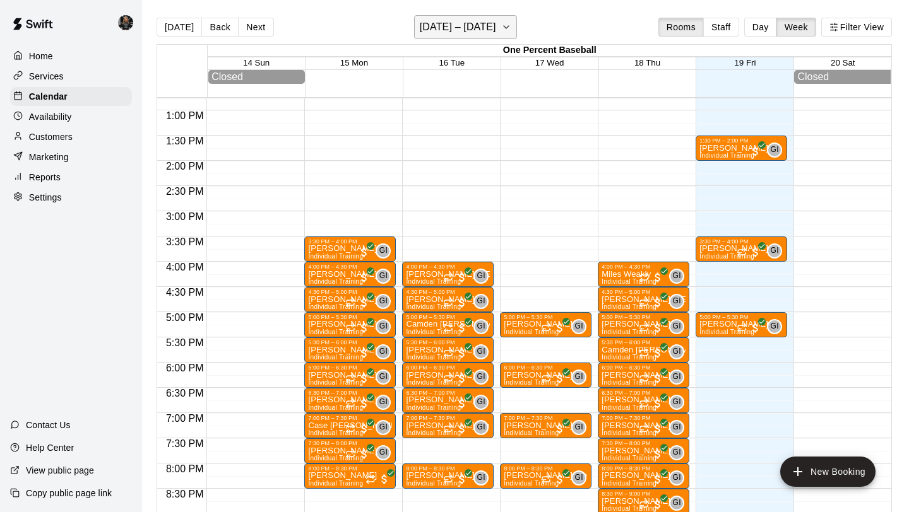
click at [465, 18] on button "[DATE] – [DATE]" at bounding box center [465, 27] width 103 height 24
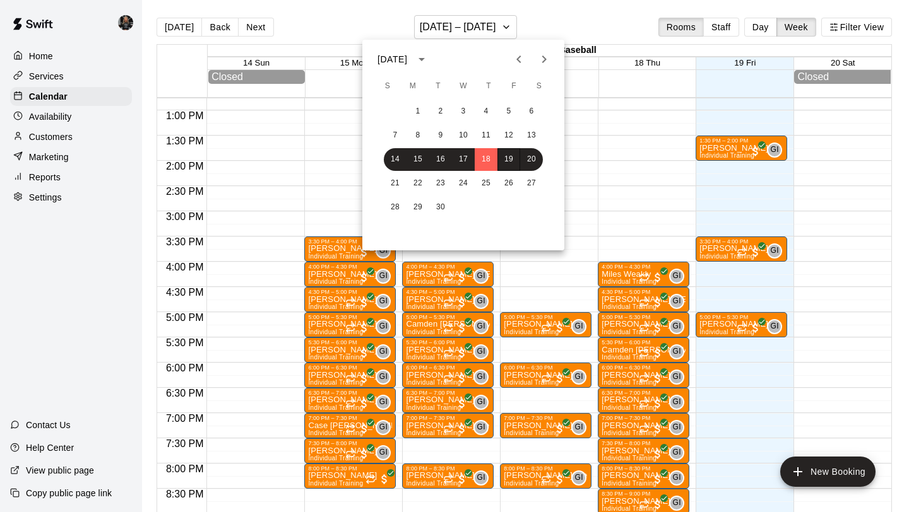
click at [547, 56] on icon "Next month" at bounding box center [543, 59] width 15 height 15
click at [488, 160] on button "16" at bounding box center [486, 159] width 23 height 23
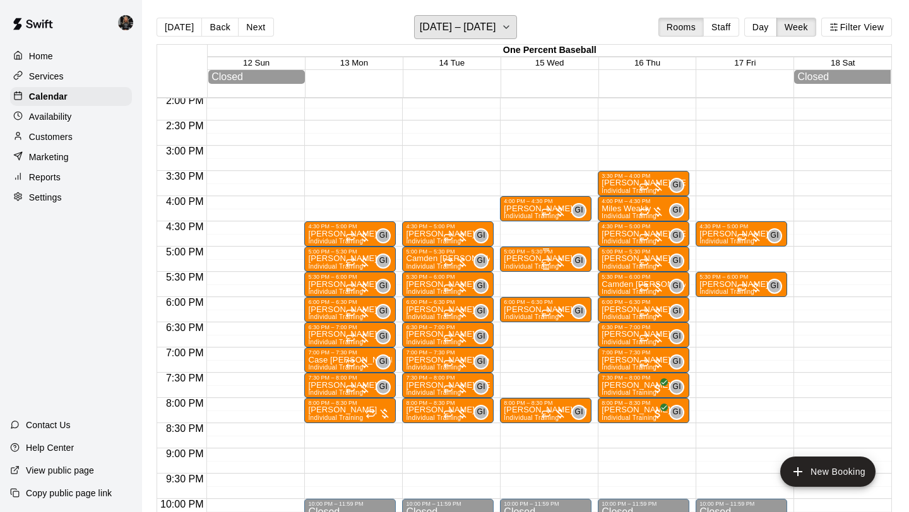
scroll to position [709, 0]
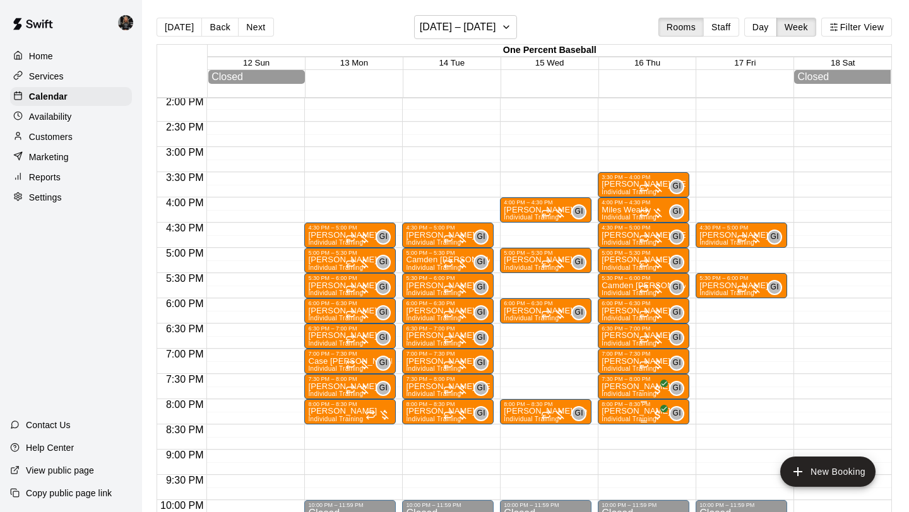
click at [624, 411] on p "[PERSON_NAME]" at bounding box center [635, 411] width 69 height 0
click at [617, 482] on icon "delete" at bounding box center [614, 485] width 15 height 15
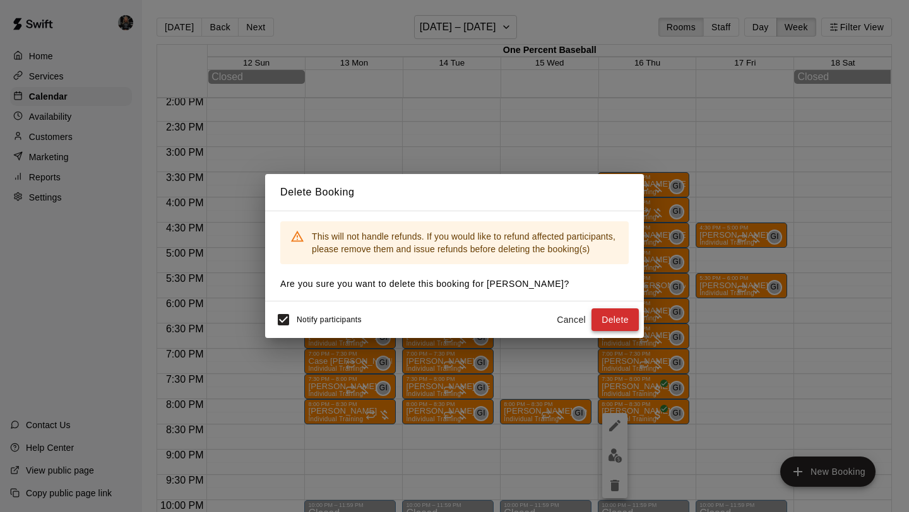
click at [613, 322] on button "Delete" at bounding box center [614, 320] width 47 height 23
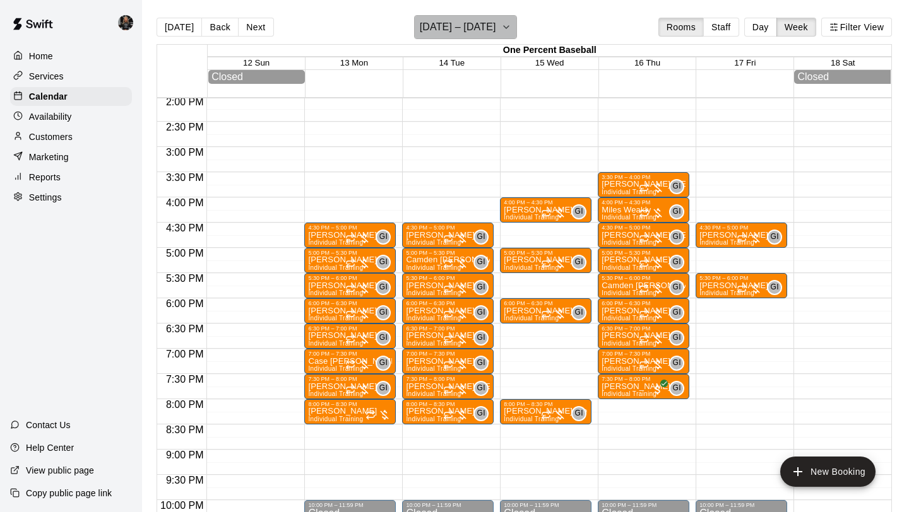
click at [465, 32] on h6 "[DATE] – [DATE]" at bounding box center [458, 27] width 76 height 18
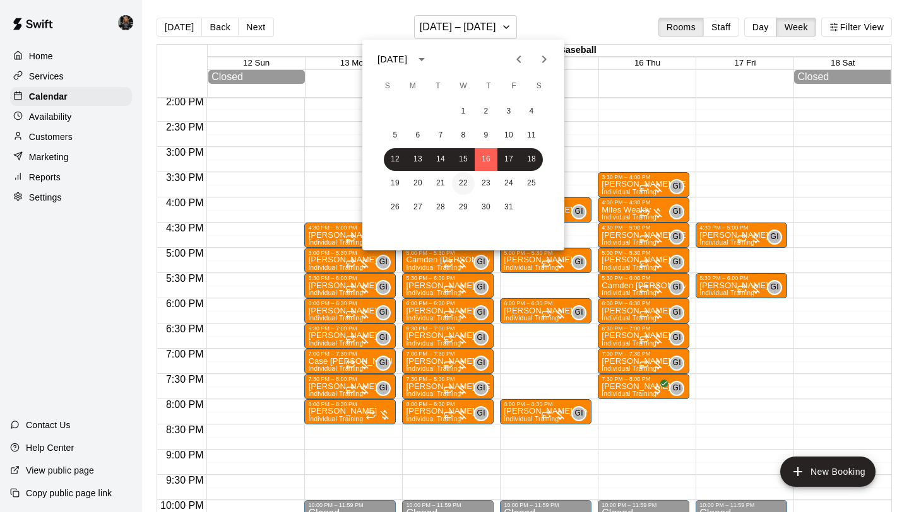
click at [470, 179] on button "22" at bounding box center [463, 183] width 23 height 23
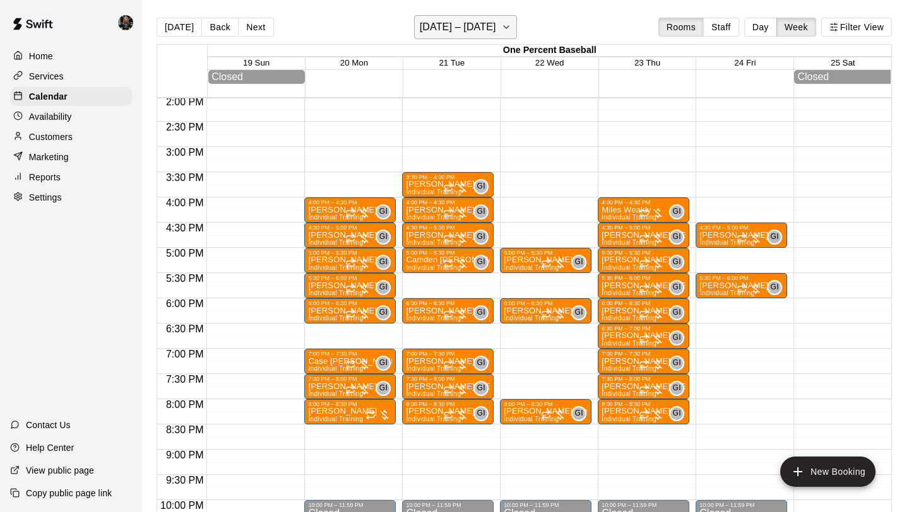
click at [460, 28] on h6 "[DATE] – [DATE]" at bounding box center [458, 27] width 76 height 18
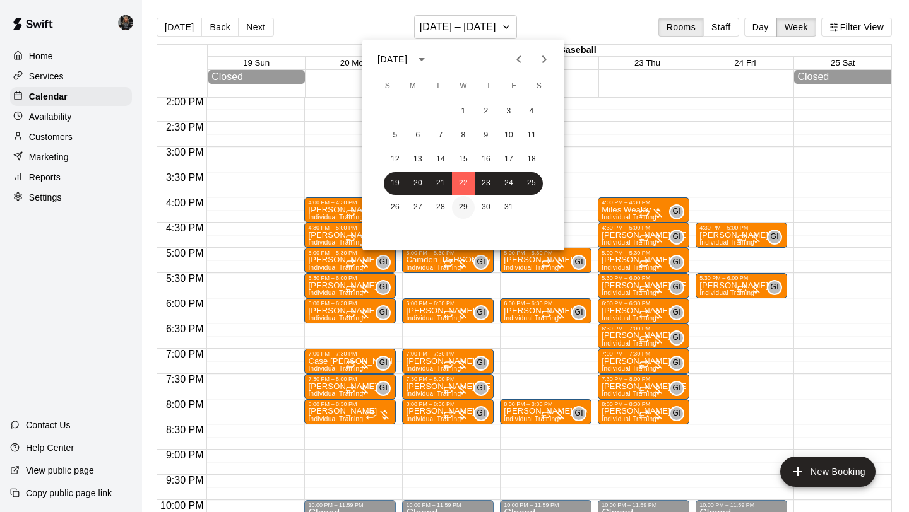
click at [465, 207] on button "29" at bounding box center [463, 207] width 23 height 23
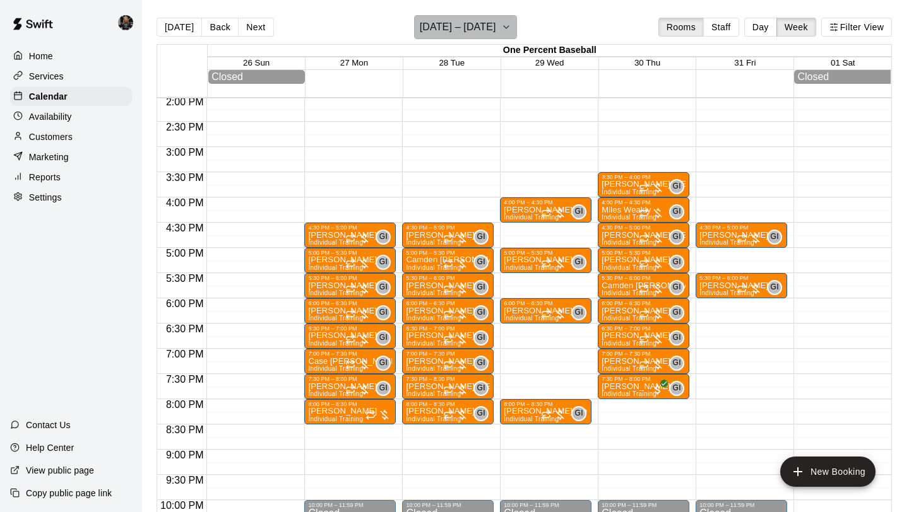
click at [456, 33] on h6 "[DATE] – [DATE]" at bounding box center [458, 27] width 76 height 18
